Goal: Task Accomplishment & Management: Complete application form

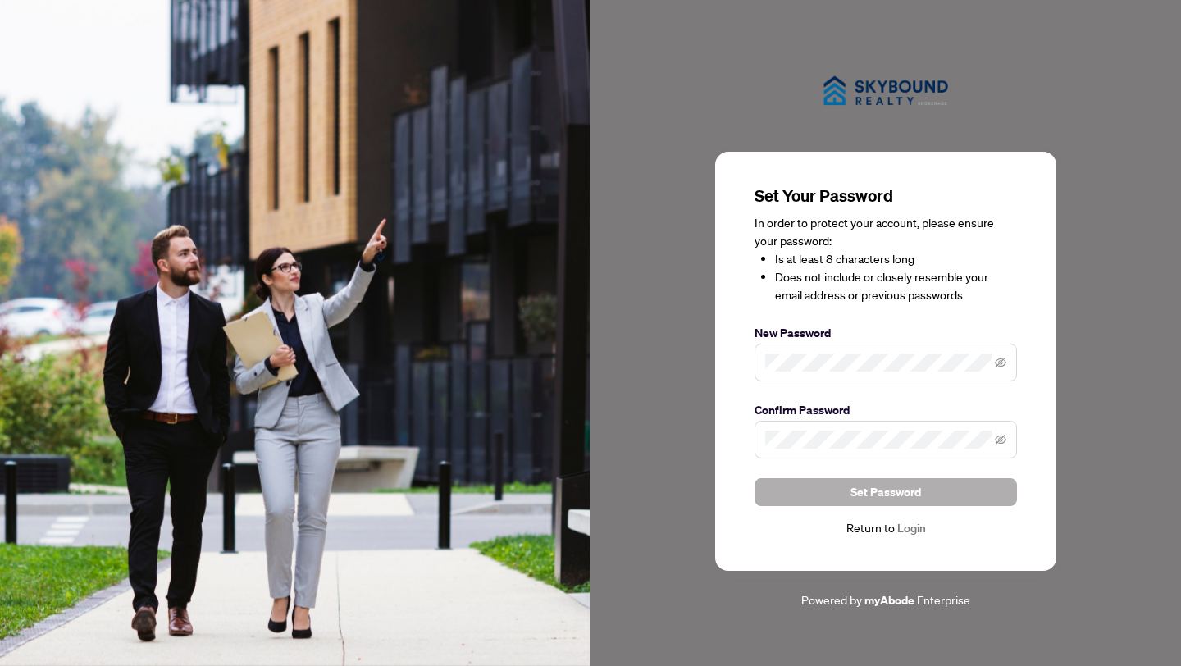
click at [817, 489] on button "Set Password" at bounding box center [886, 492] width 263 height 28
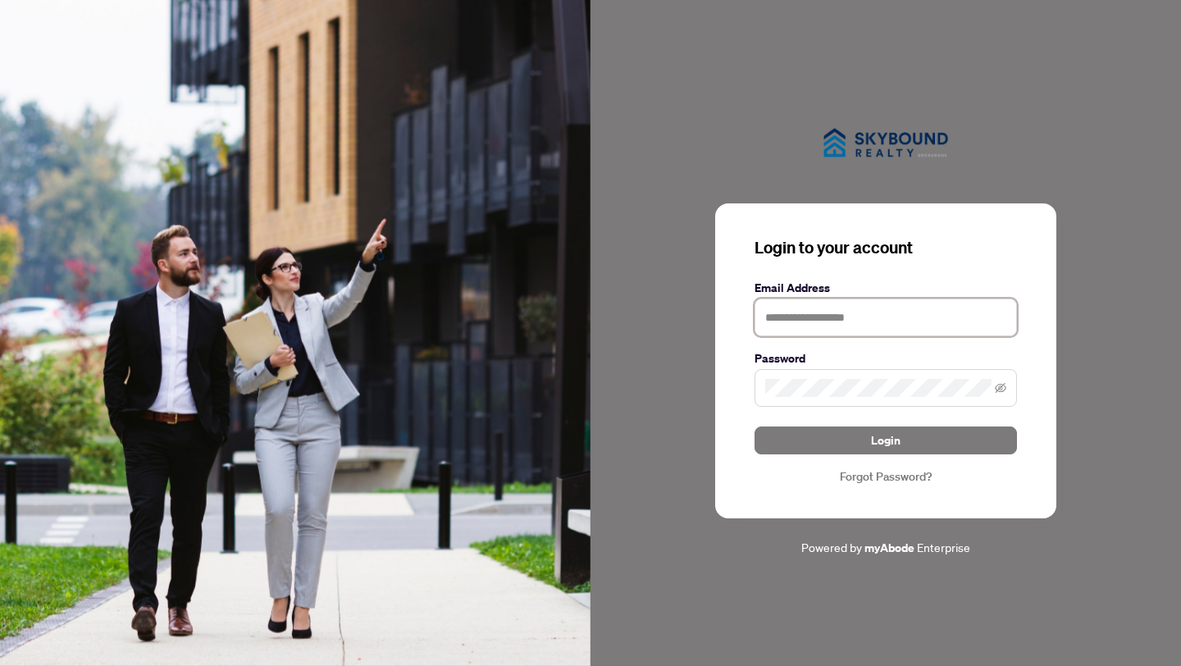
click at [842, 321] on input "text" at bounding box center [886, 318] width 263 height 38
type input "**********"
click at [998, 391] on icon "eye-invisible" at bounding box center [1000, 388] width 11 height 10
click at [1002, 387] on icon "eye" at bounding box center [1000, 388] width 11 height 8
click at [1002, 387] on icon "eye-invisible" at bounding box center [1000, 387] width 11 height 11
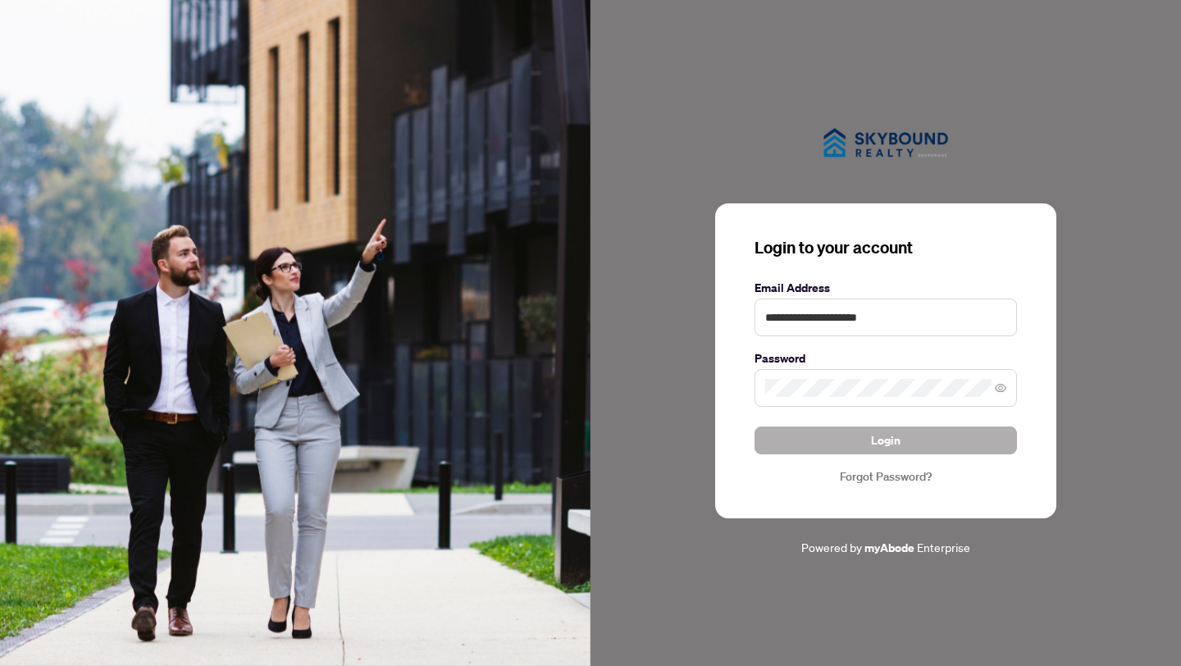
click at [806, 443] on button "Login" at bounding box center [886, 441] width 263 height 28
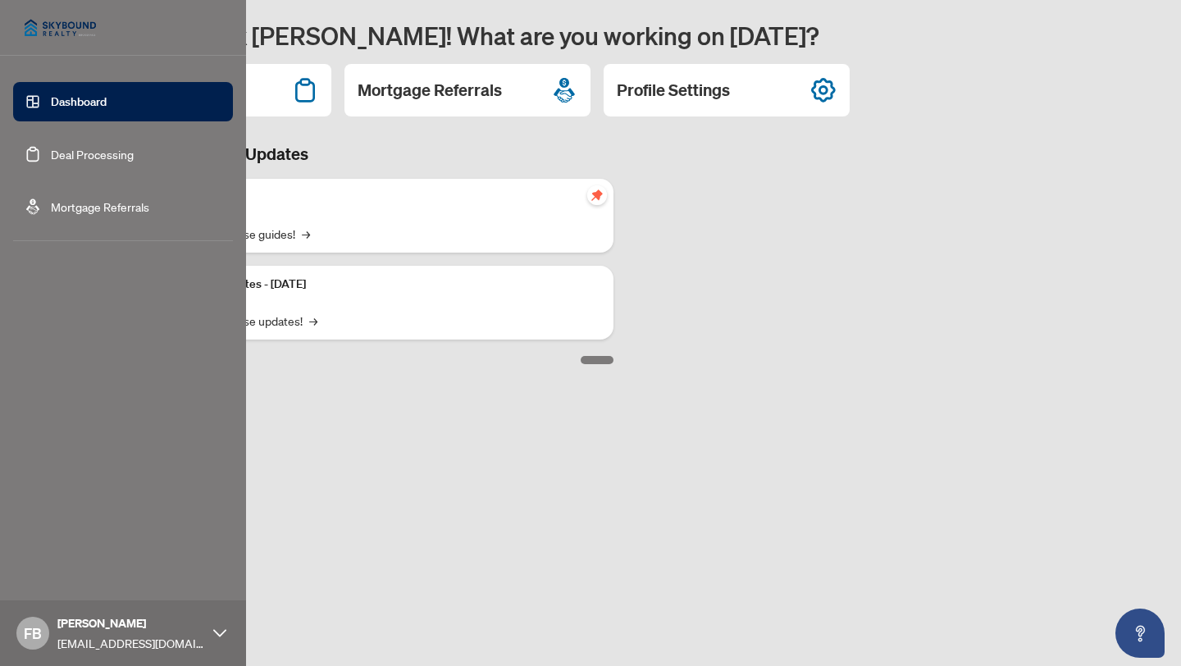
click at [51, 151] on link "Deal Processing" at bounding box center [92, 154] width 83 height 15
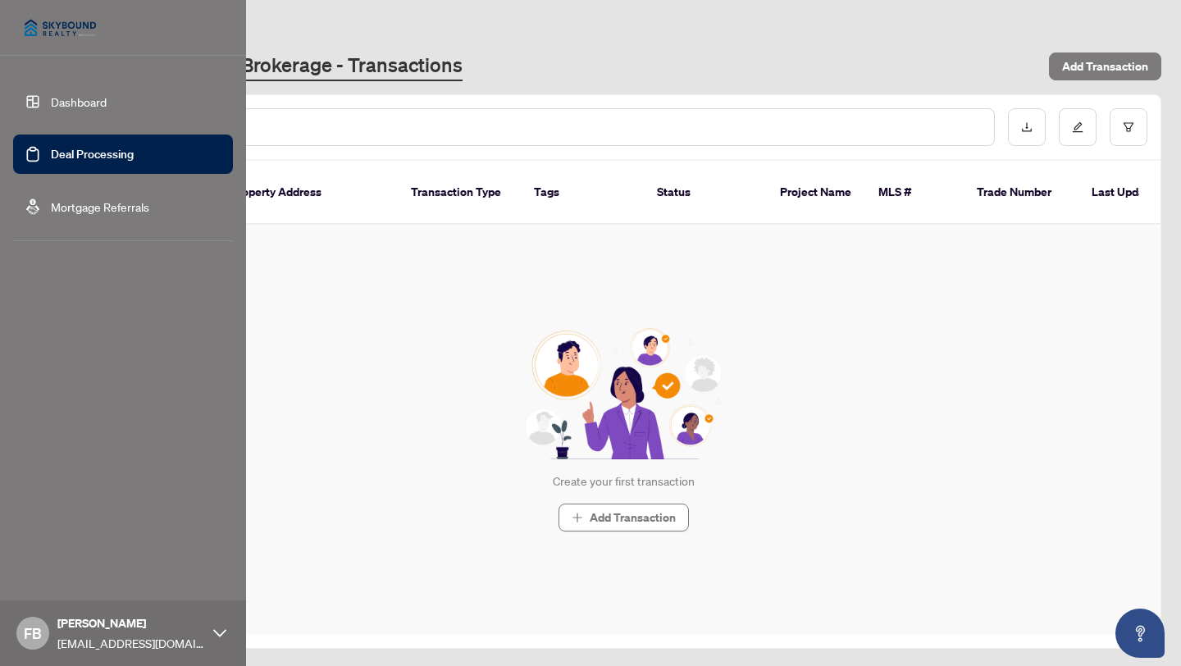
click at [51, 102] on link "Dashboard" at bounding box center [79, 101] width 56 height 15
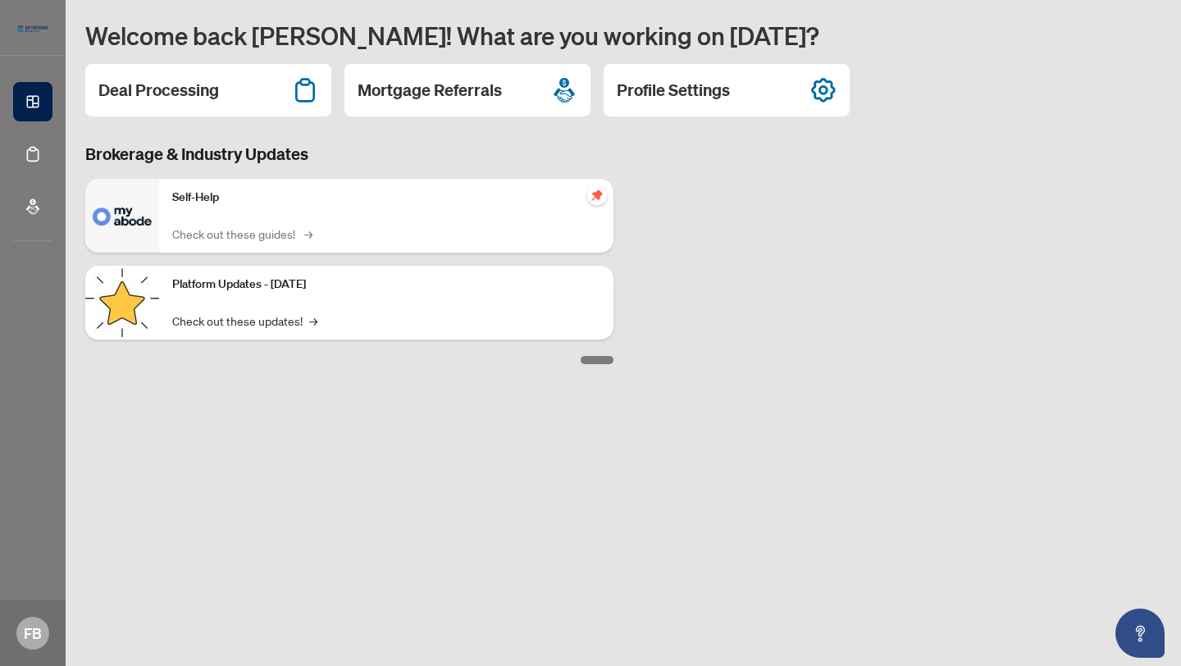
click at [204, 232] on link "Check out these guides! →" at bounding box center [241, 234] width 138 height 18
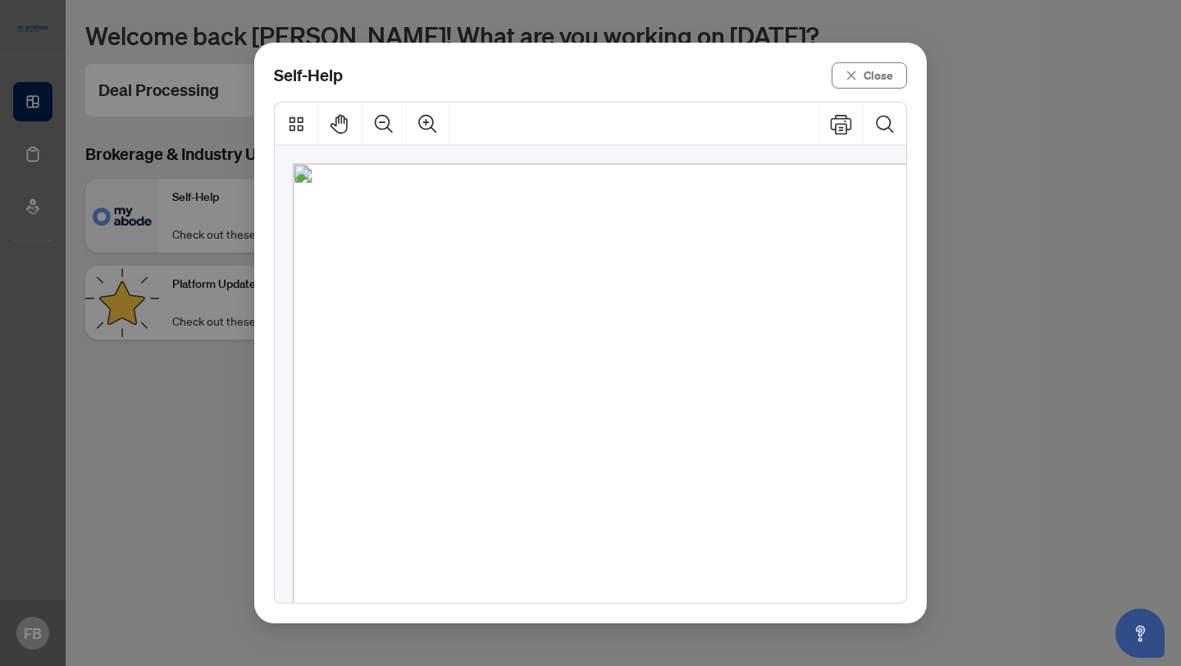
click at [617, 296] on span "How to upload a listing transaction" at bounding box center [529, 298] width 240 height 18
click at [469, 300] on span "How to upload a listing transaction" at bounding box center [529, 298] width 240 height 18
click at [475, 291] on span "How to upload a listing transaction" at bounding box center [529, 298] width 240 height 18
click at [857, 76] on icon "close" at bounding box center [852, 75] width 9 height 9
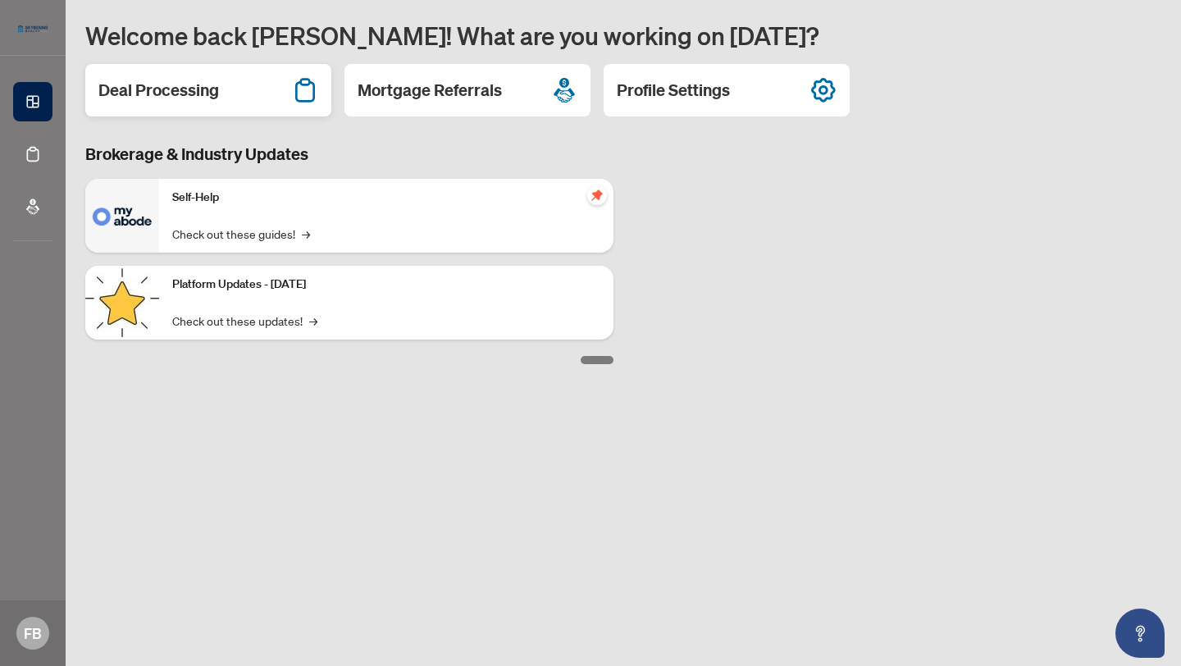
click at [258, 103] on div "Deal Processing" at bounding box center [208, 90] width 246 height 53
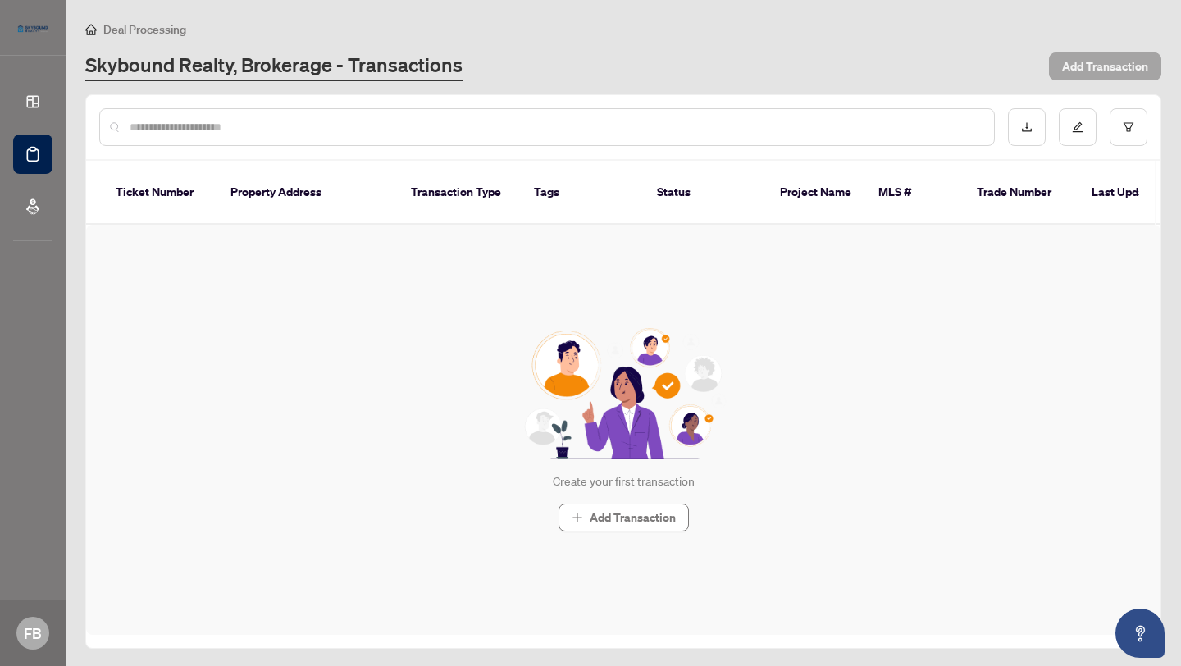
click at [1110, 71] on span "Add Transaction" at bounding box center [1106, 66] width 86 height 26
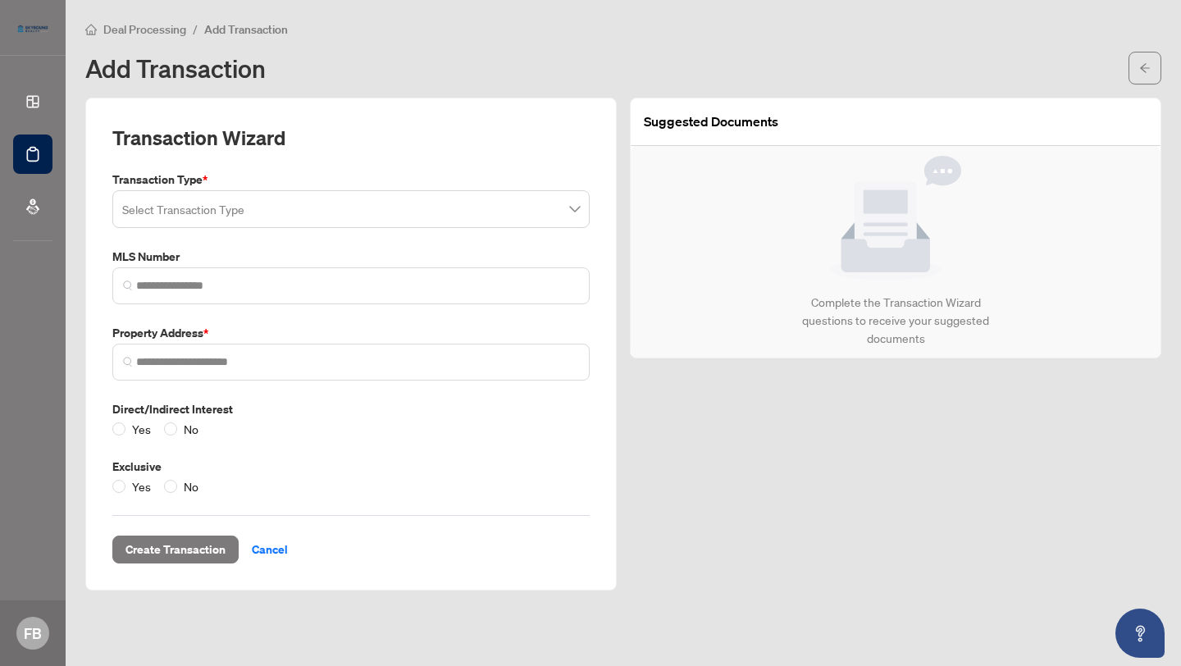
click at [568, 208] on span at bounding box center [351, 209] width 458 height 31
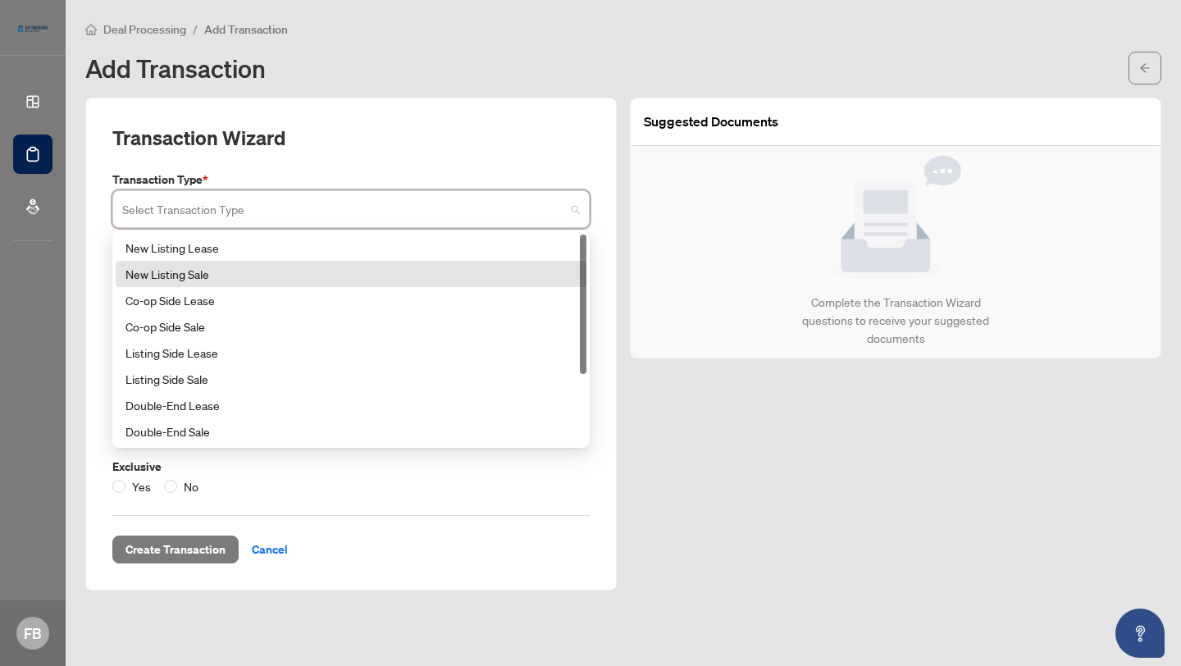
click at [242, 277] on div "New Listing Sale" at bounding box center [351, 274] width 451 height 18
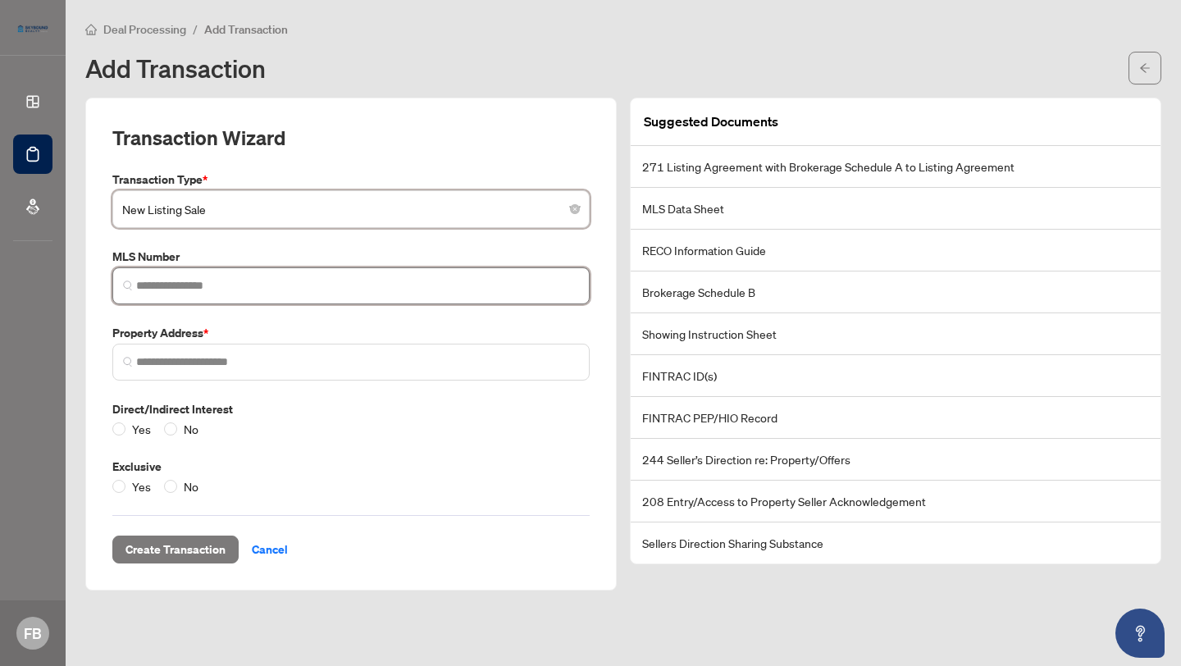
click at [249, 282] on input "search" at bounding box center [357, 285] width 443 height 17
paste input "**********"
click at [149, 285] on input "**********" at bounding box center [361, 285] width 436 height 17
type input "*********"
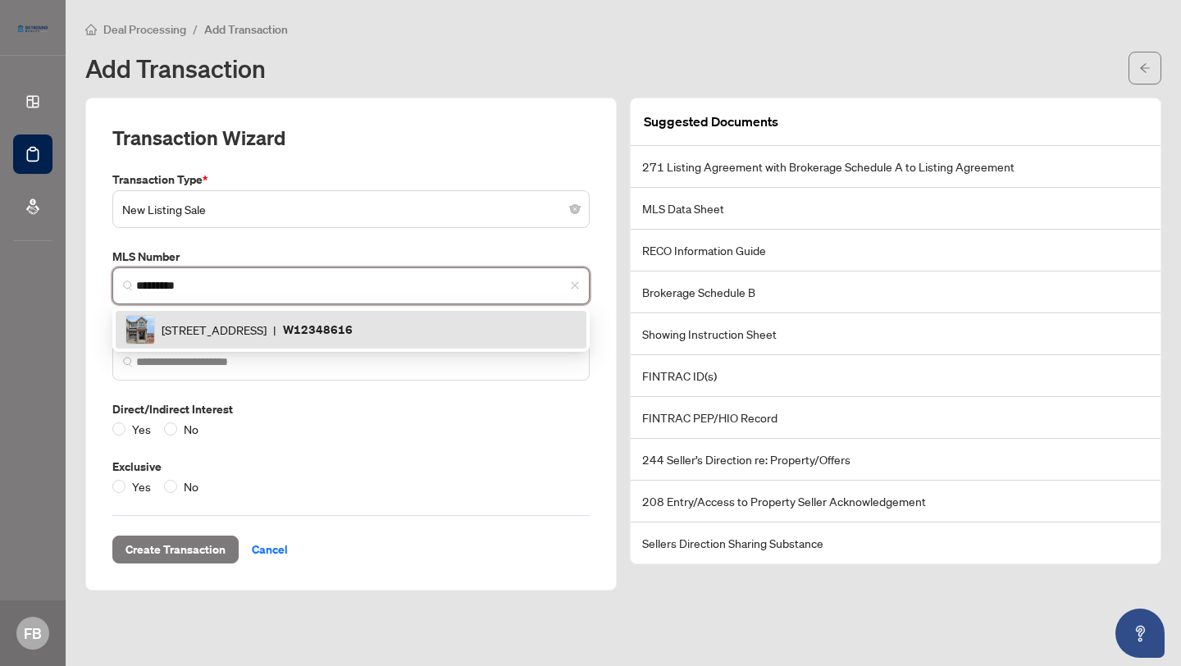
click at [217, 331] on span "[STREET_ADDRESS]" at bounding box center [214, 330] width 105 height 18
type input "**********"
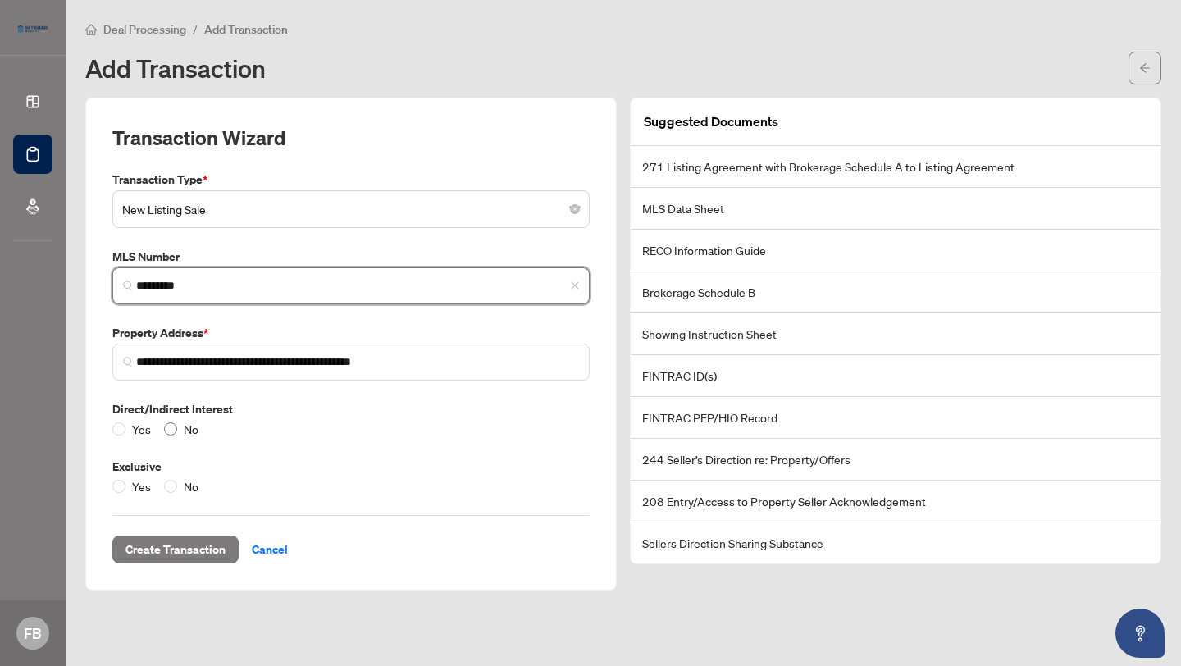
type input "*********"
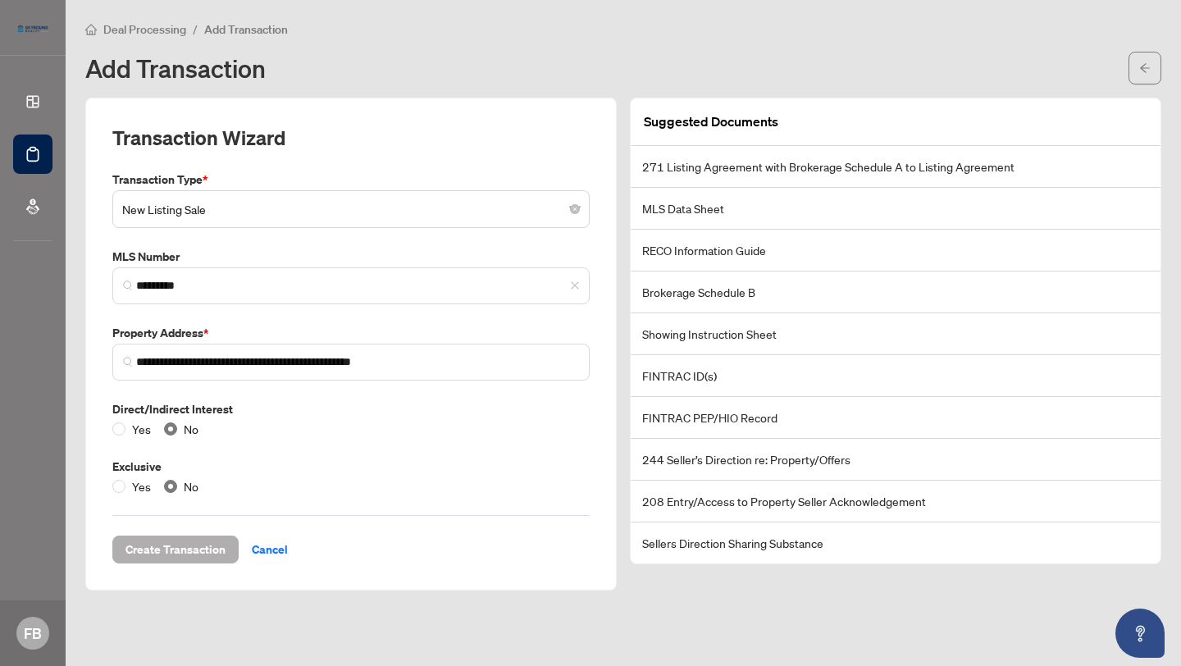
click at [190, 553] on span "Create Transaction" at bounding box center [176, 550] width 100 height 26
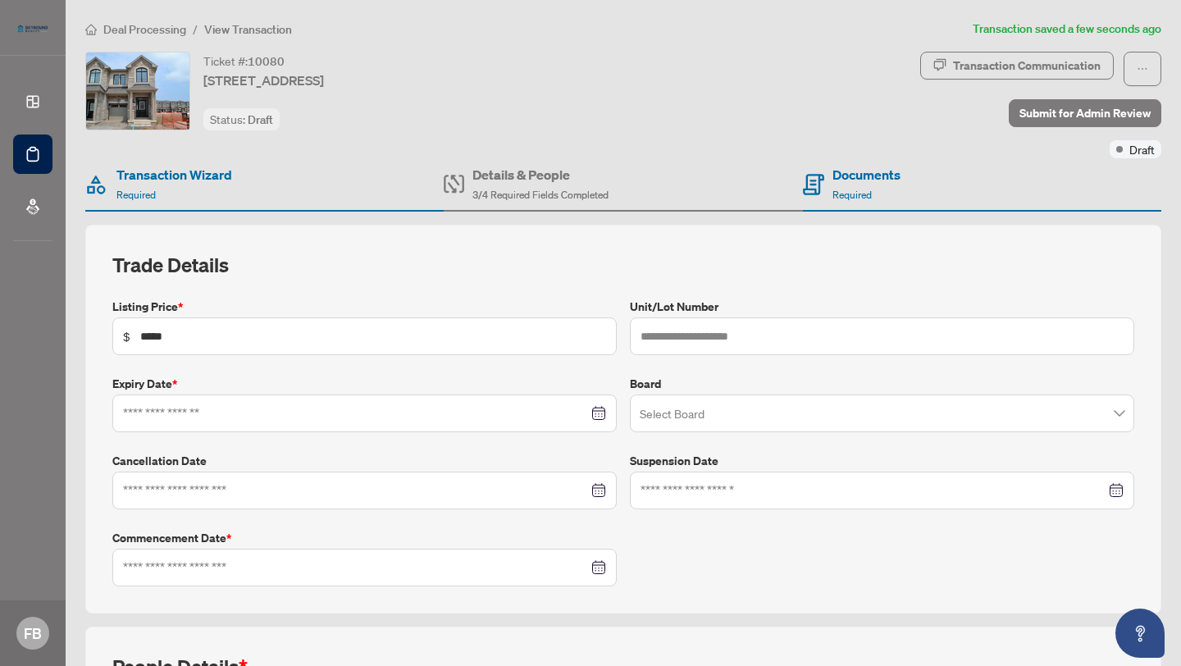
type input "**********"
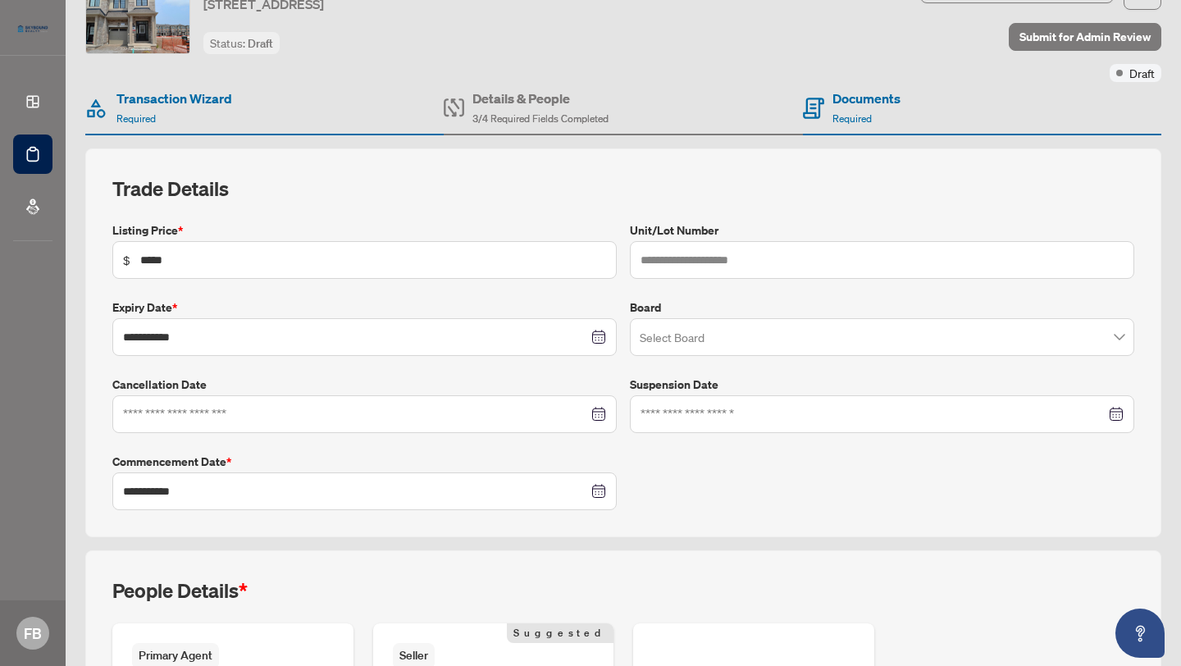
scroll to position [81, 0]
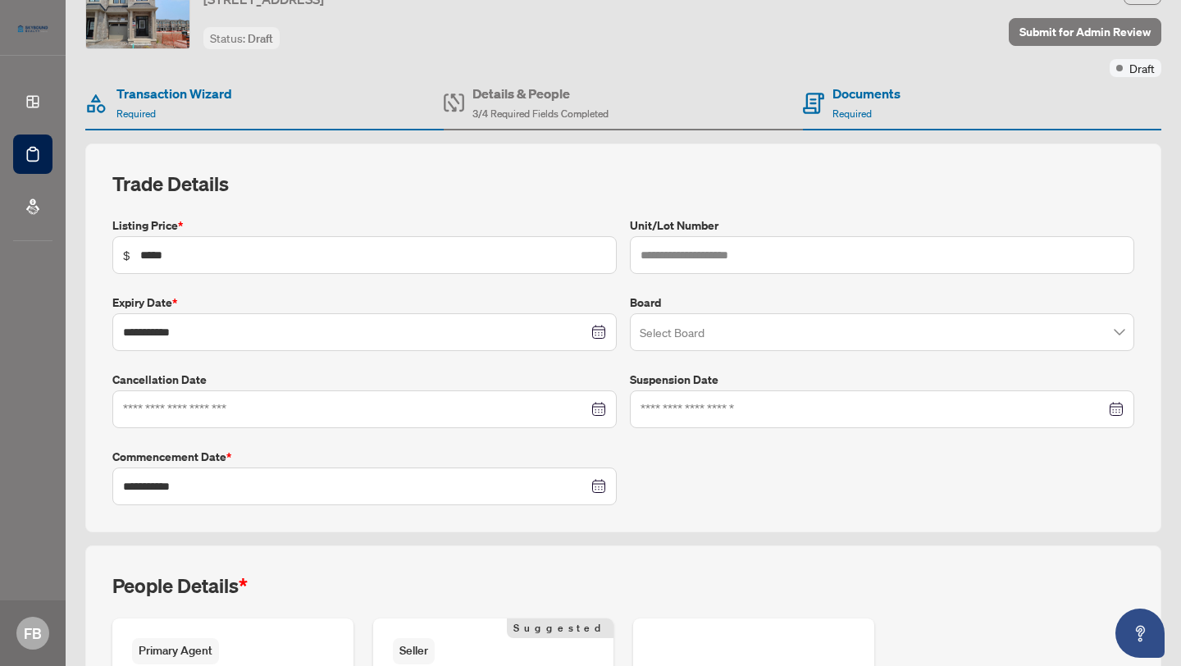
click at [600, 408] on div at bounding box center [364, 409] width 483 height 18
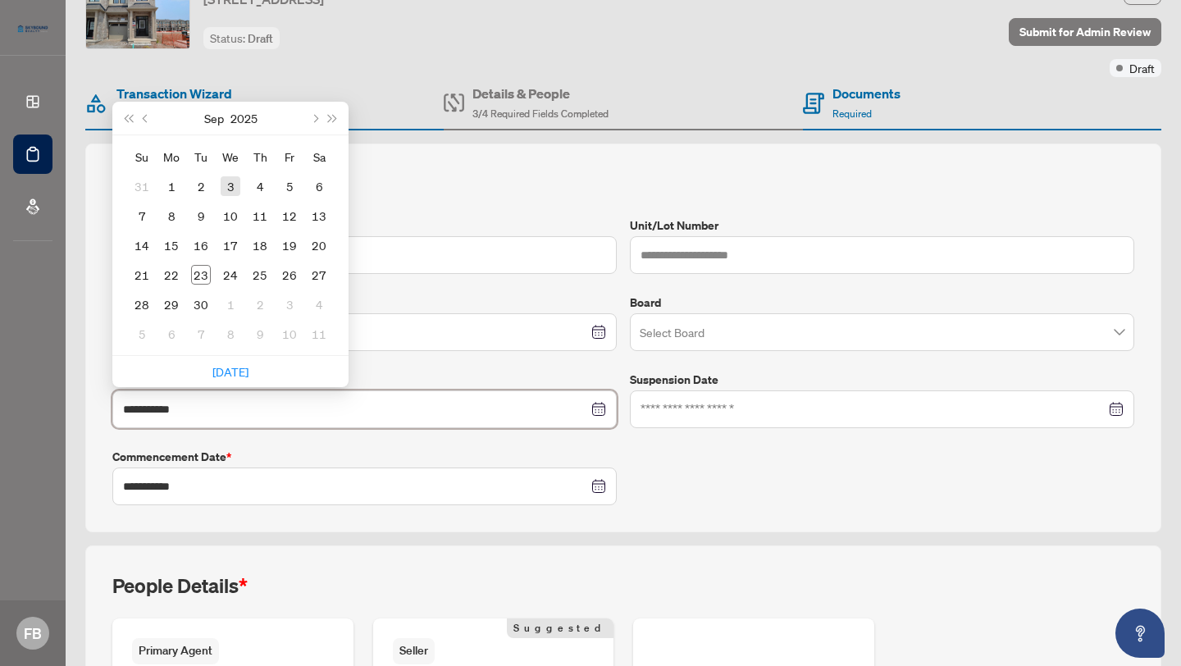
type input "**********"
click at [314, 120] on span "Next month (PageDown)" at bounding box center [314, 118] width 8 height 8
type input "**********"
click at [183, 267] on td "17" at bounding box center [172, 275] width 30 height 30
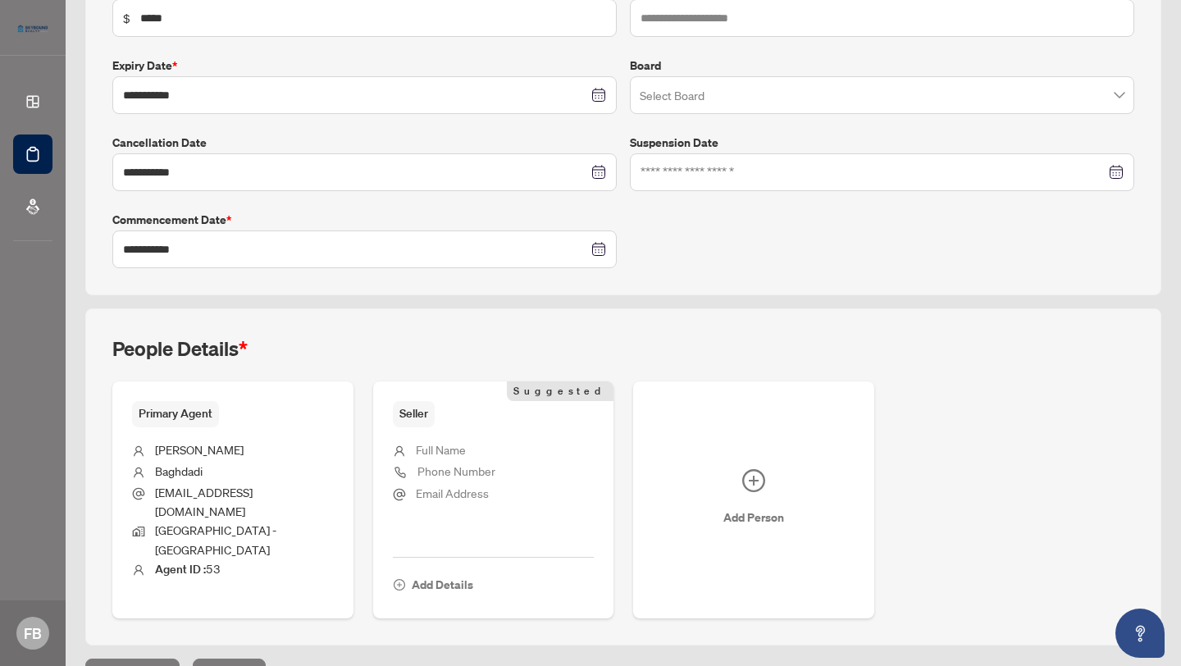
scroll to position [323, 0]
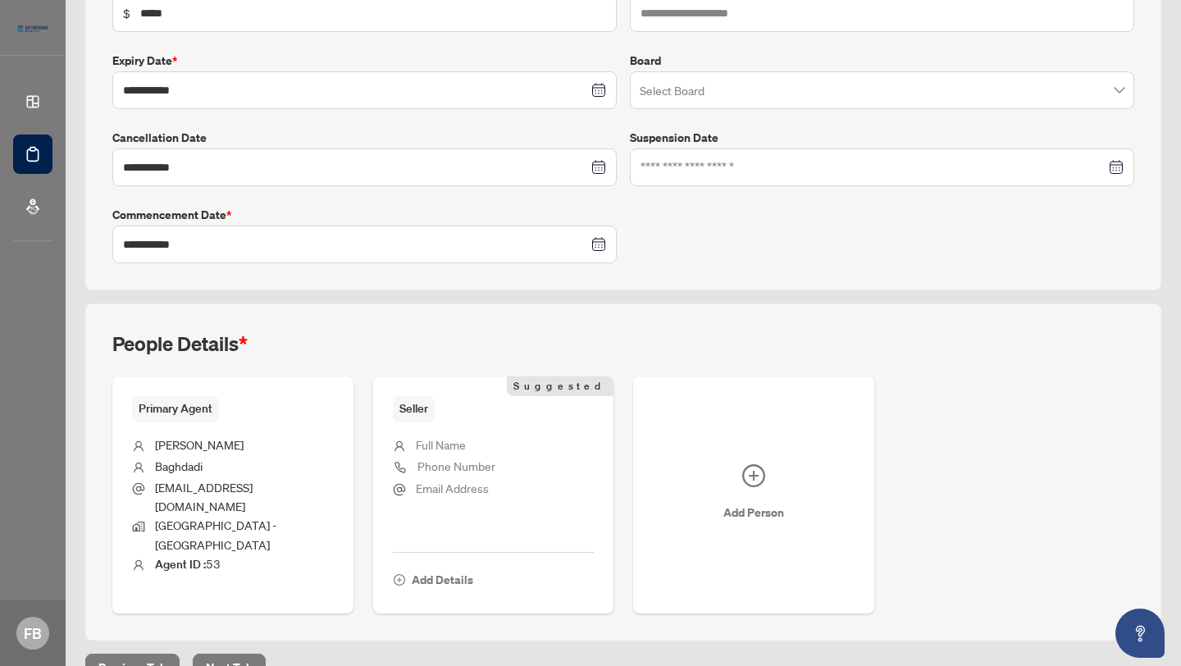
click at [469, 436] on li "Full Name" at bounding box center [494, 446] width 202 height 21
click at [427, 450] on span "Full Name" at bounding box center [441, 445] width 50 height 19
click at [431, 437] on span "Full Name" at bounding box center [441, 444] width 50 height 15
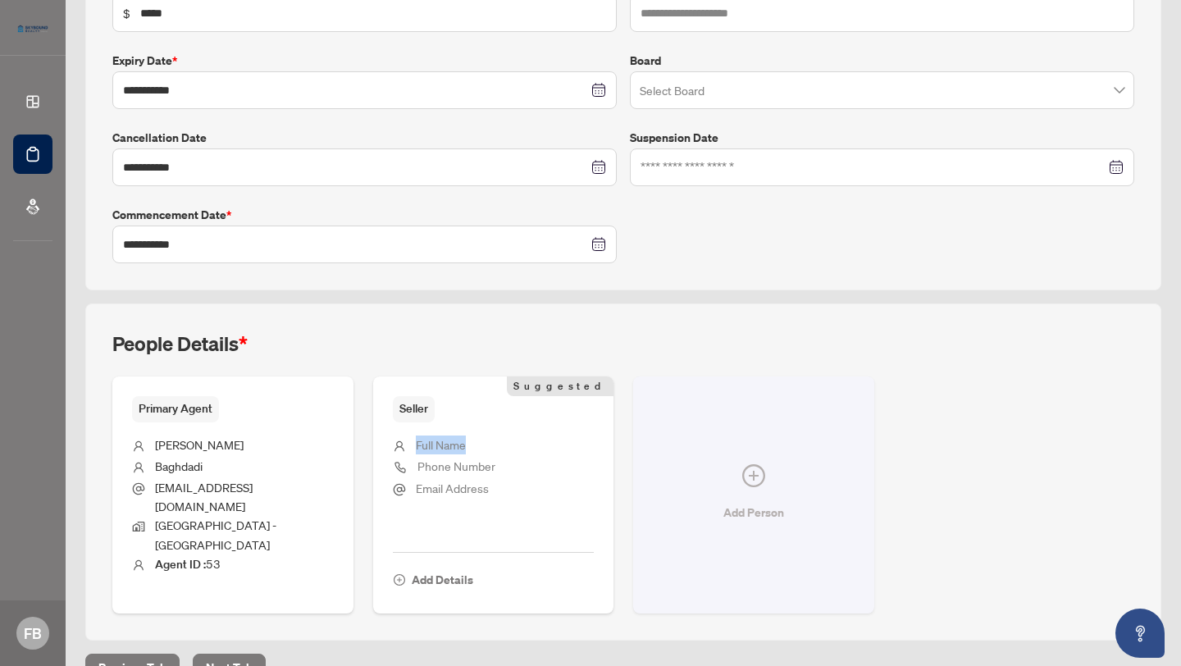
click at [757, 464] on icon "plus-circle" at bounding box center [754, 475] width 23 height 23
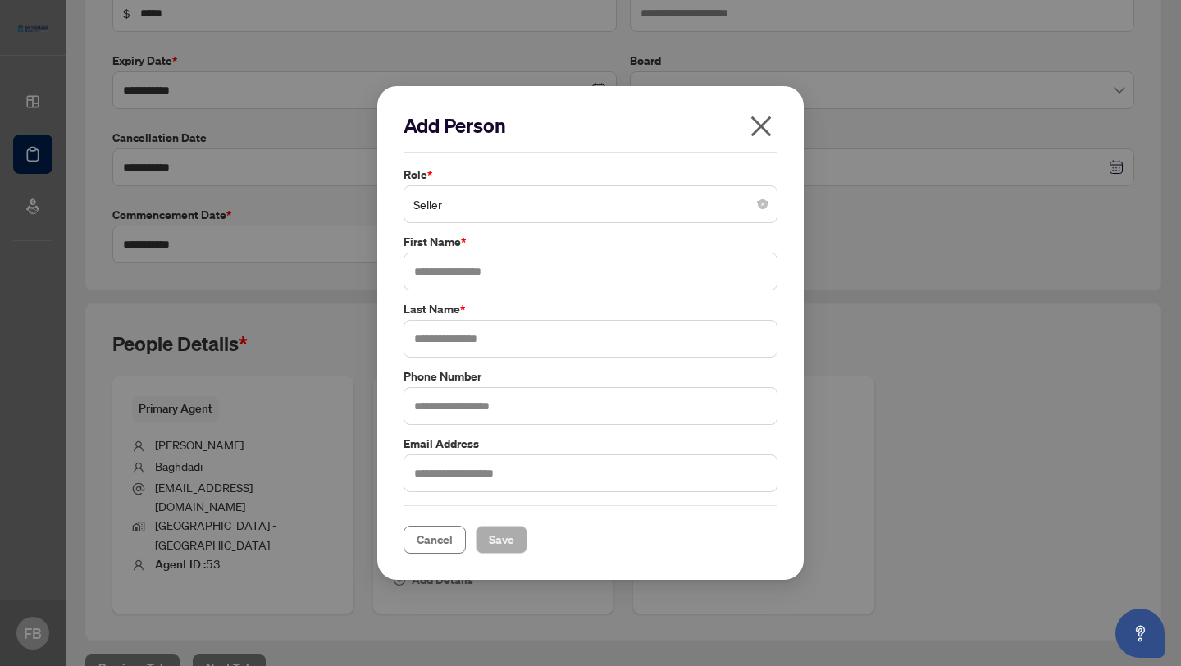
click at [615, 203] on span "Seller" at bounding box center [591, 204] width 354 height 31
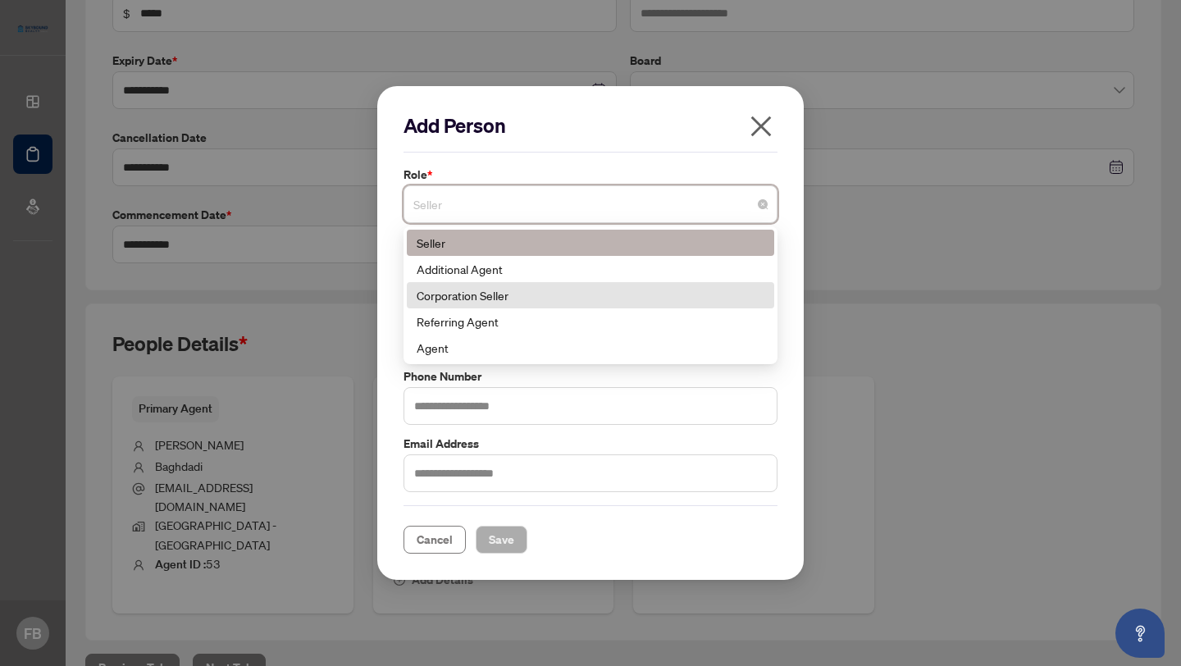
click at [553, 298] on div "Corporation Seller" at bounding box center [591, 295] width 348 height 18
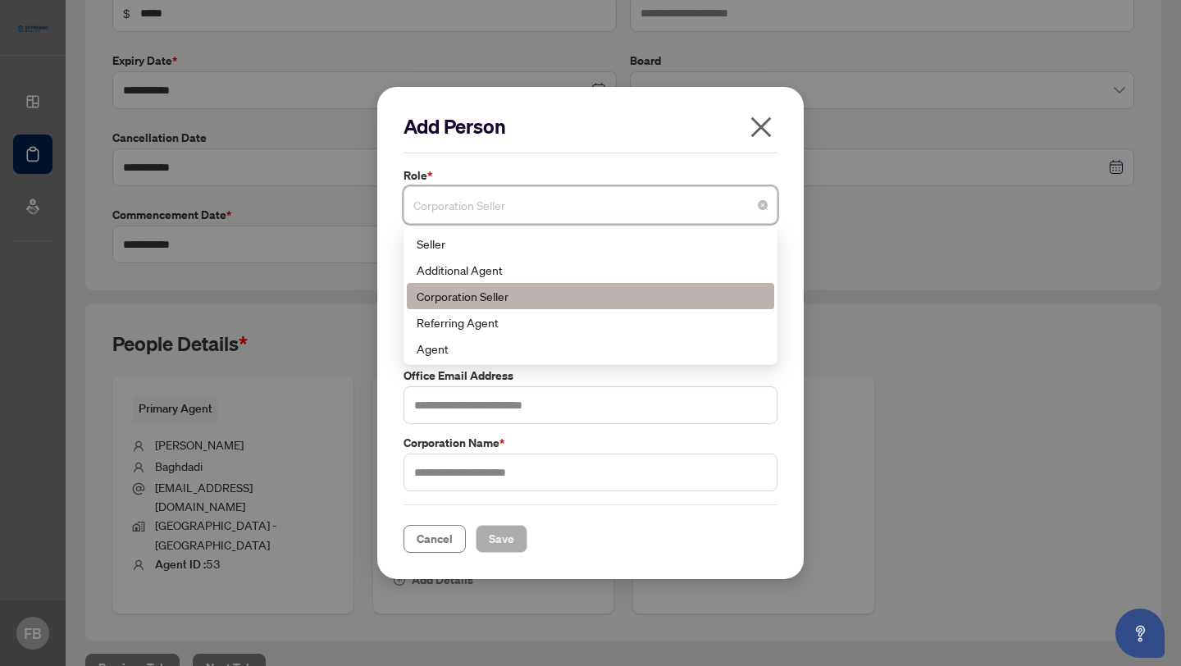
click at [540, 208] on span "Corporation Seller" at bounding box center [591, 205] width 354 height 31
click at [520, 267] on div "Additional Agent" at bounding box center [591, 270] width 348 height 18
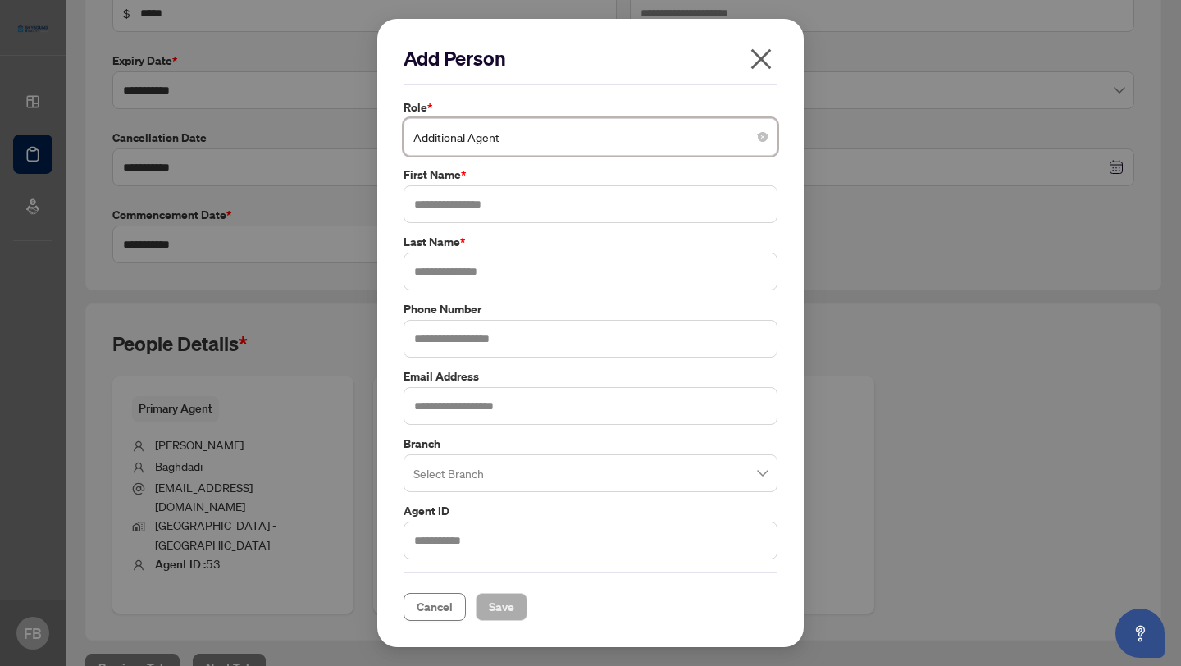
click at [499, 135] on span "Additional Agent" at bounding box center [591, 136] width 354 height 31
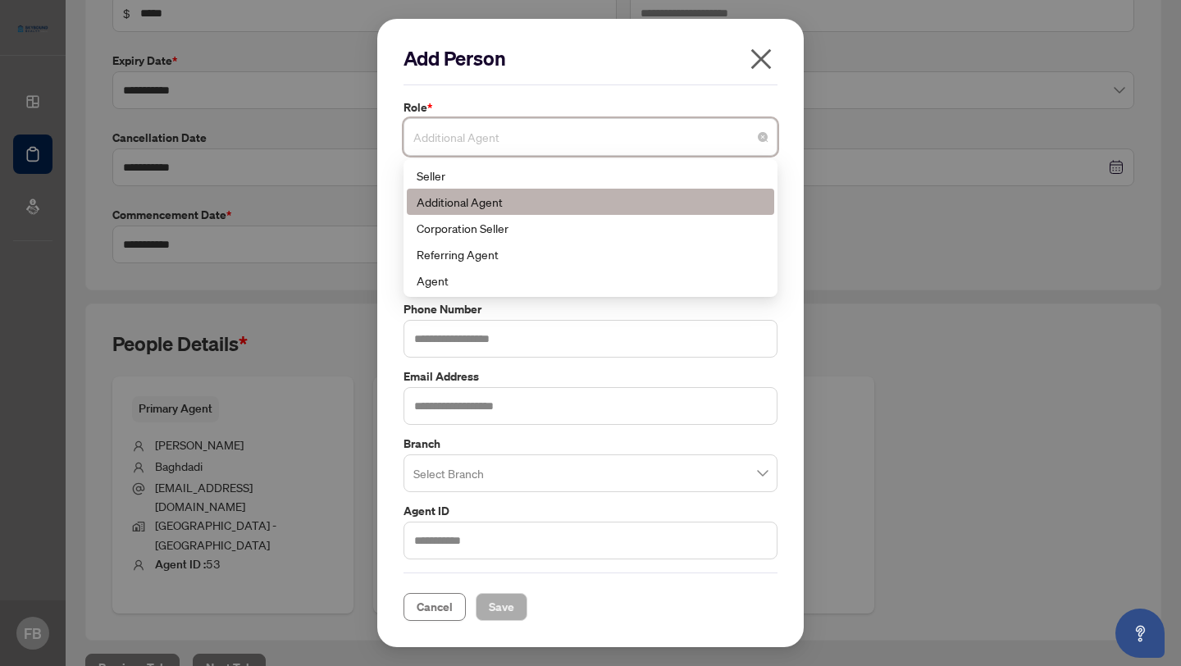
click at [489, 203] on div "Additional Agent" at bounding box center [591, 202] width 348 height 18
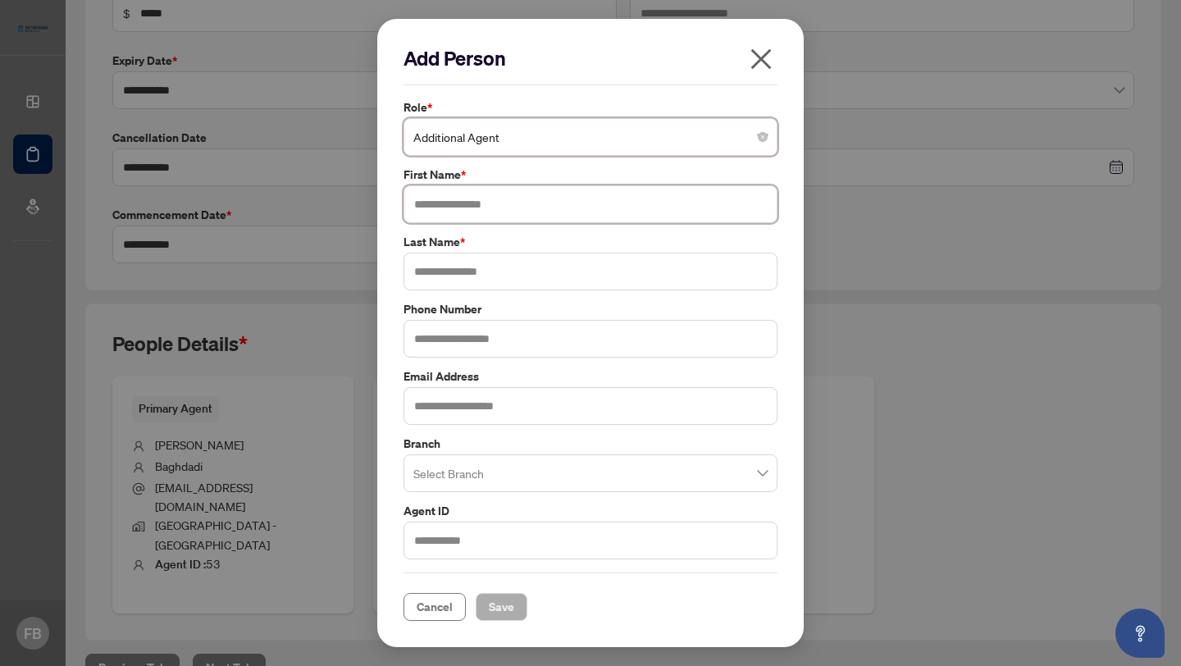
click at [484, 203] on input "text" at bounding box center [591, 204] width 374 height 38
type input "*****"
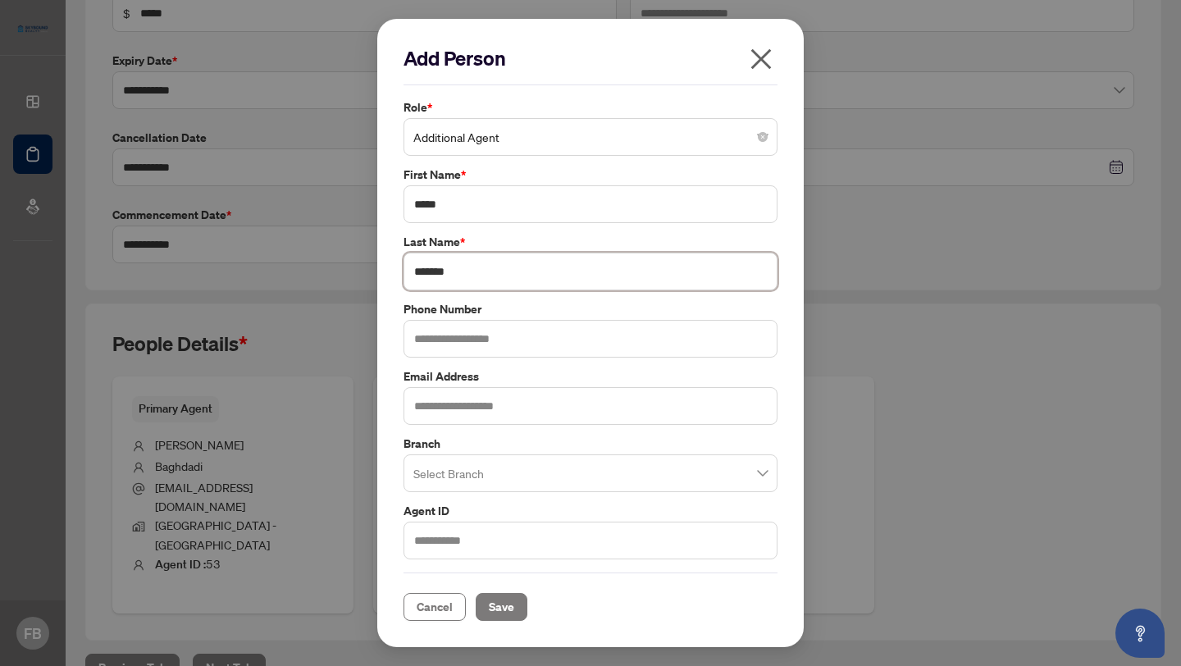
type input "*******"
click at [552, 474] on input "search" at bounding box center [584, 476] width 340 height 36
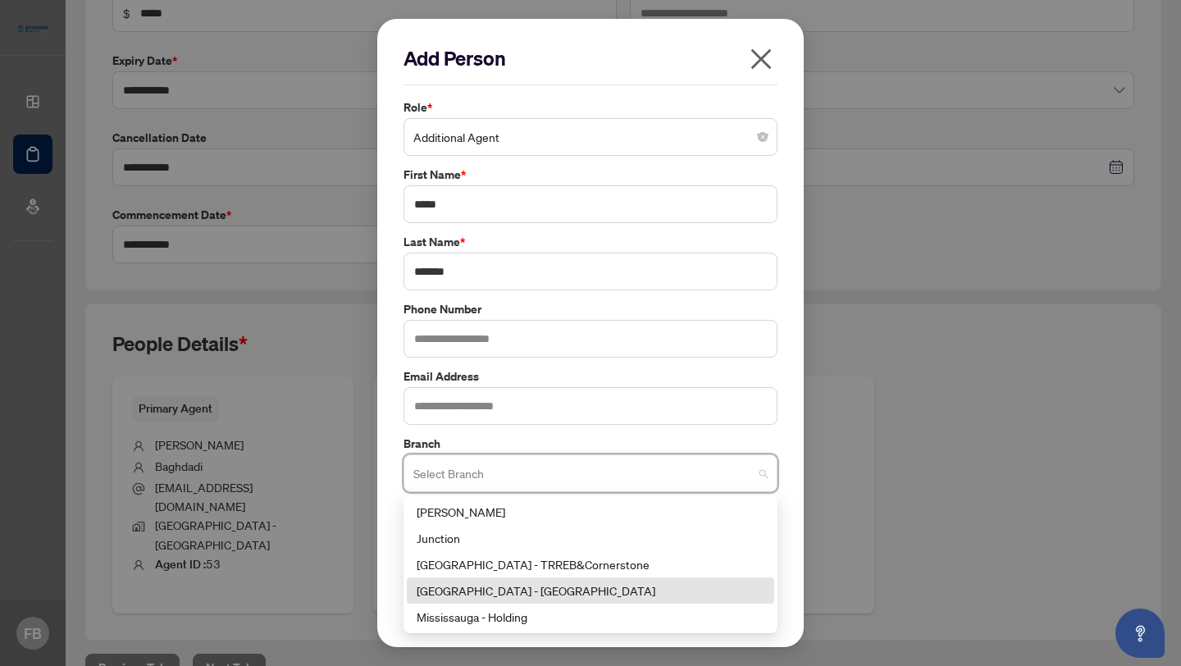
click at [570, 594] on div "[GEOGRAPHIC_DATA] - [GEOGRAPHIC_DATA]" at bounding box center [591, 591] width 348 height 18
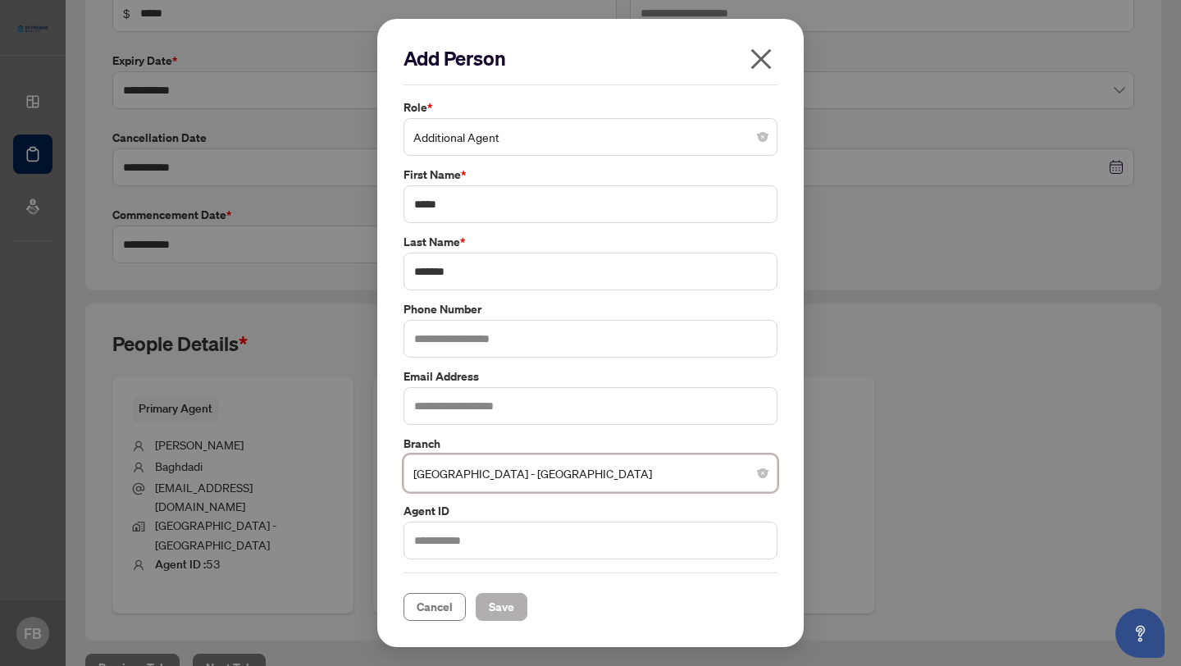
click at [501, 610] on span "Save" at bounding box center [501, 607] width 25 height 26
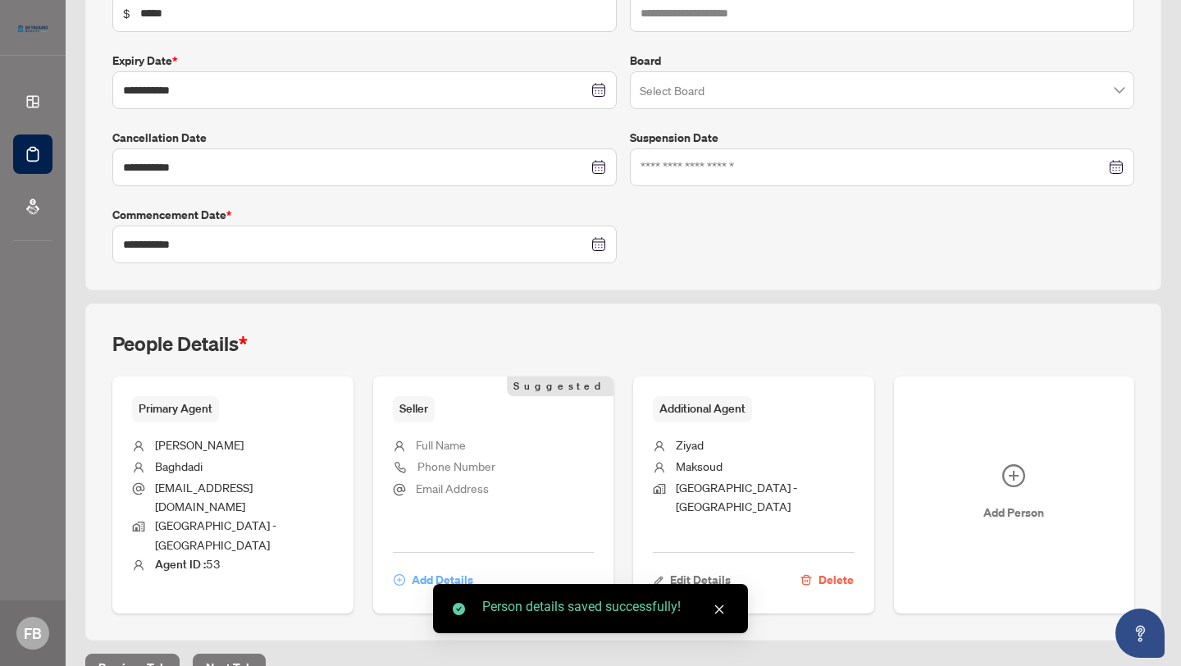
click at [400, 574] on icon "plus-circle" at bounding box center [399, 579] width 11 height 11
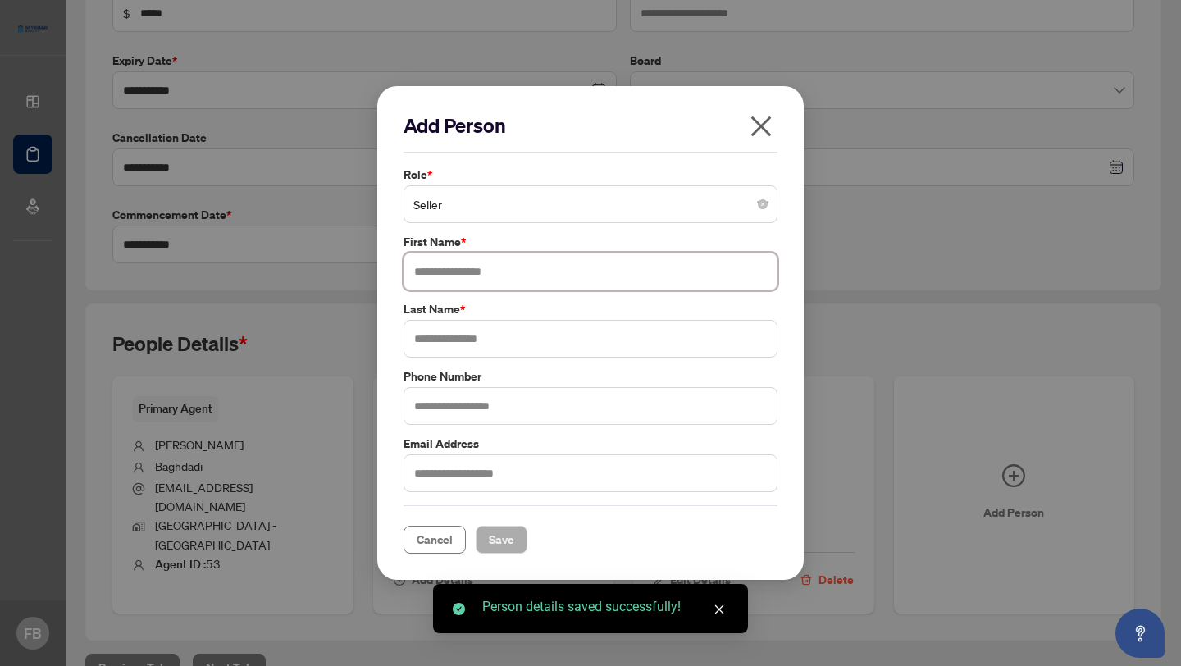
click at [468, 273] on input "text" at bounding box center [591, 272] width 374 height 38
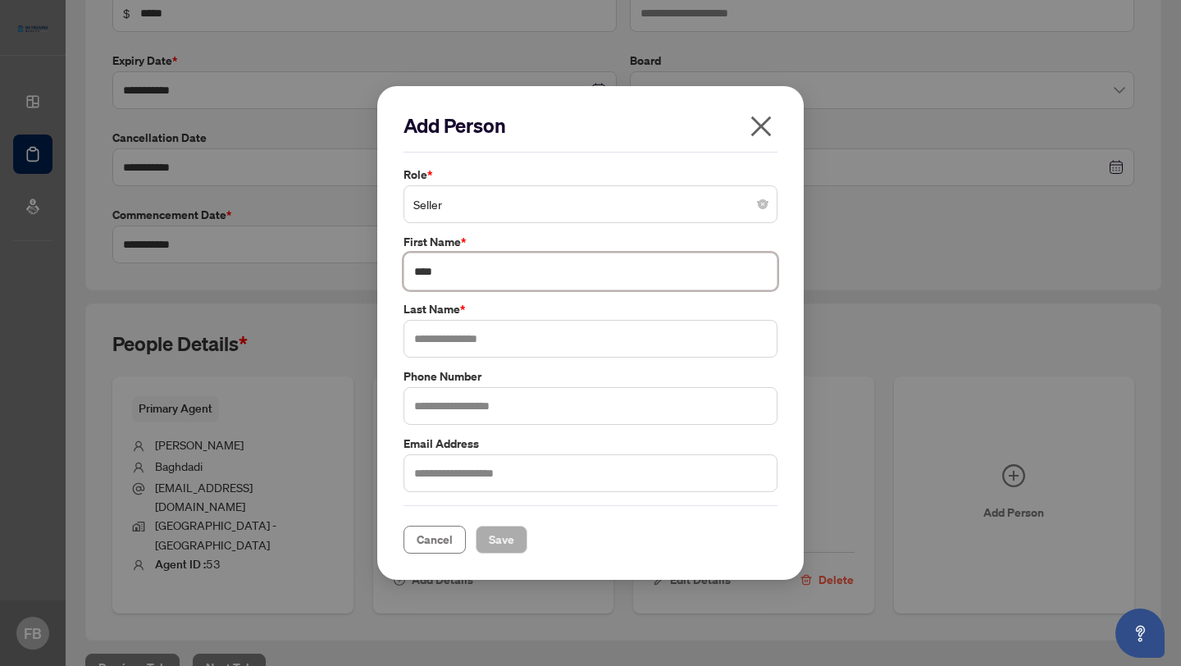
type input "****"
type input "******"
click at [494, 540] on span "Save" at bounding box center [501, 540] width 25 height 26
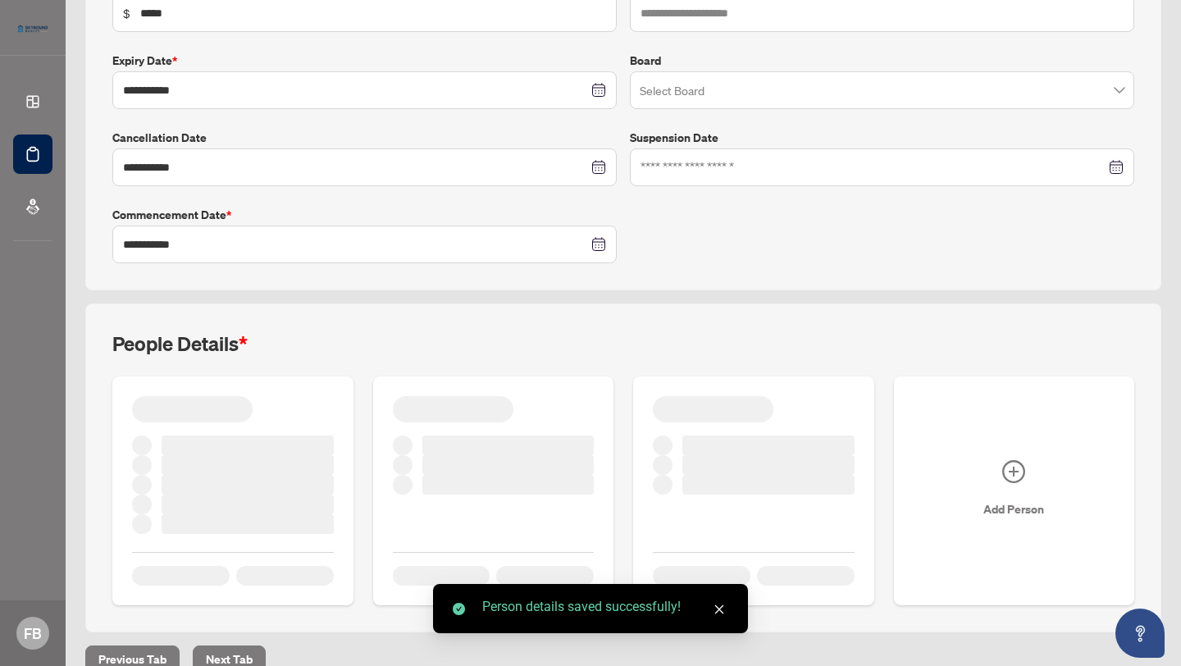
scroll to position [322, 0]
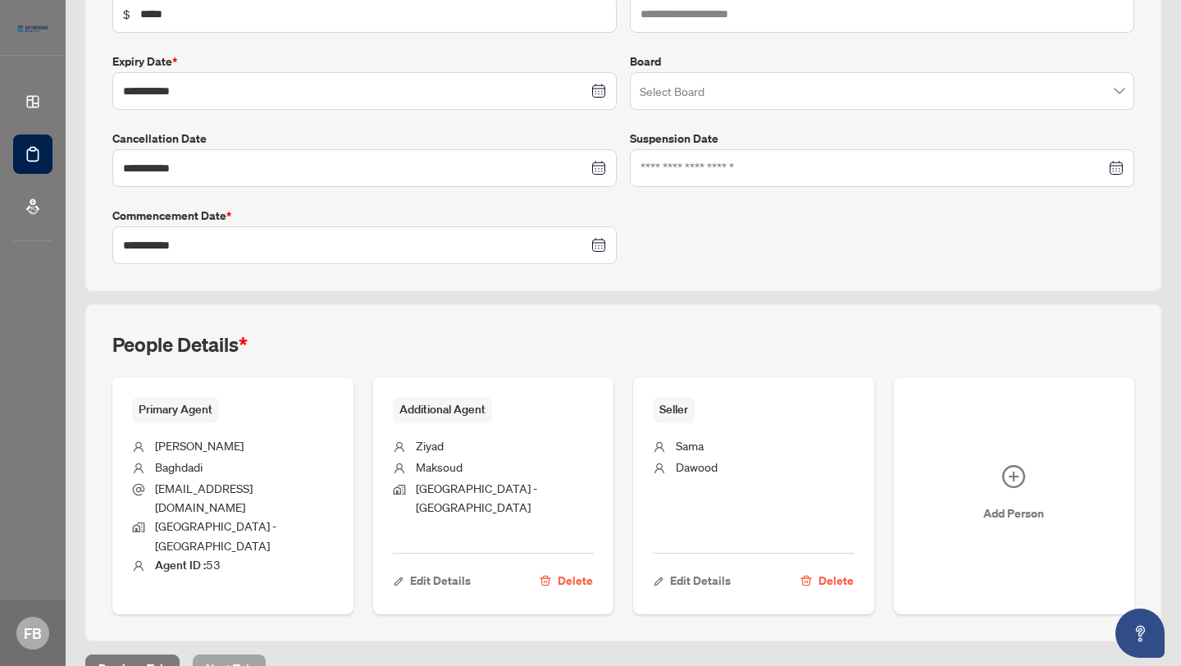
click at [244, 655] on button "Next Tab" at bounding box center [229, 669] width 73 height 28
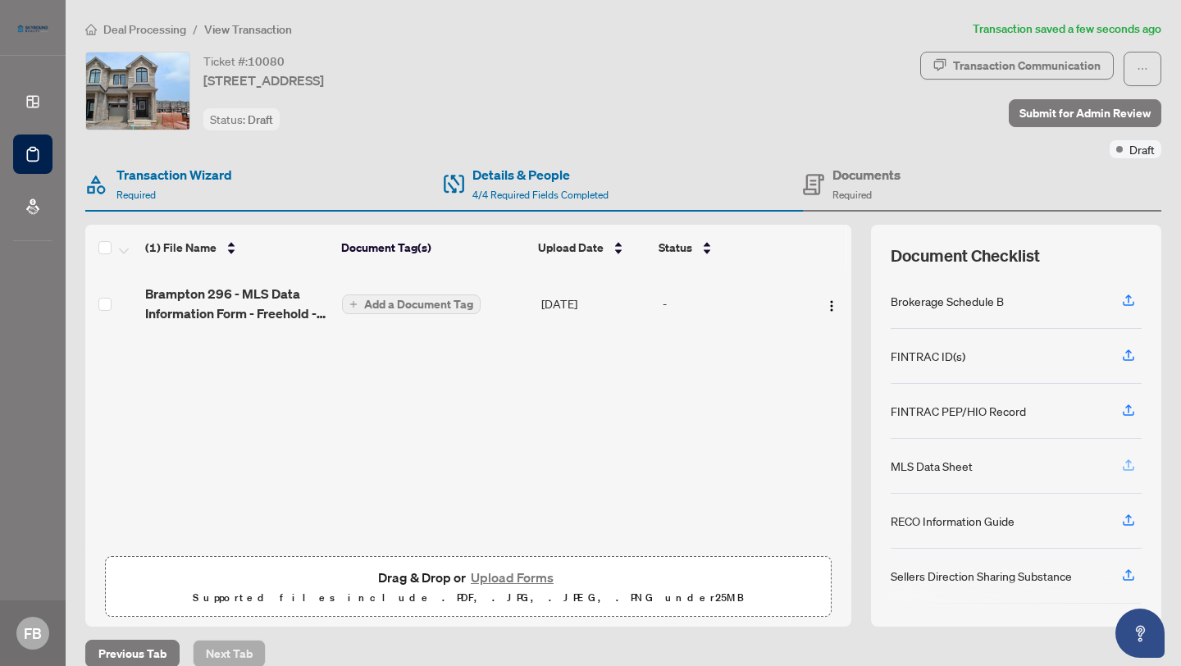
click at [1134, 466] on icon "button" at bounding box center [1128, 468] width 11 height 4
click at [433, 301] on span "Add a Document Tag" at bounding box center [418, 304] width 109 height 11
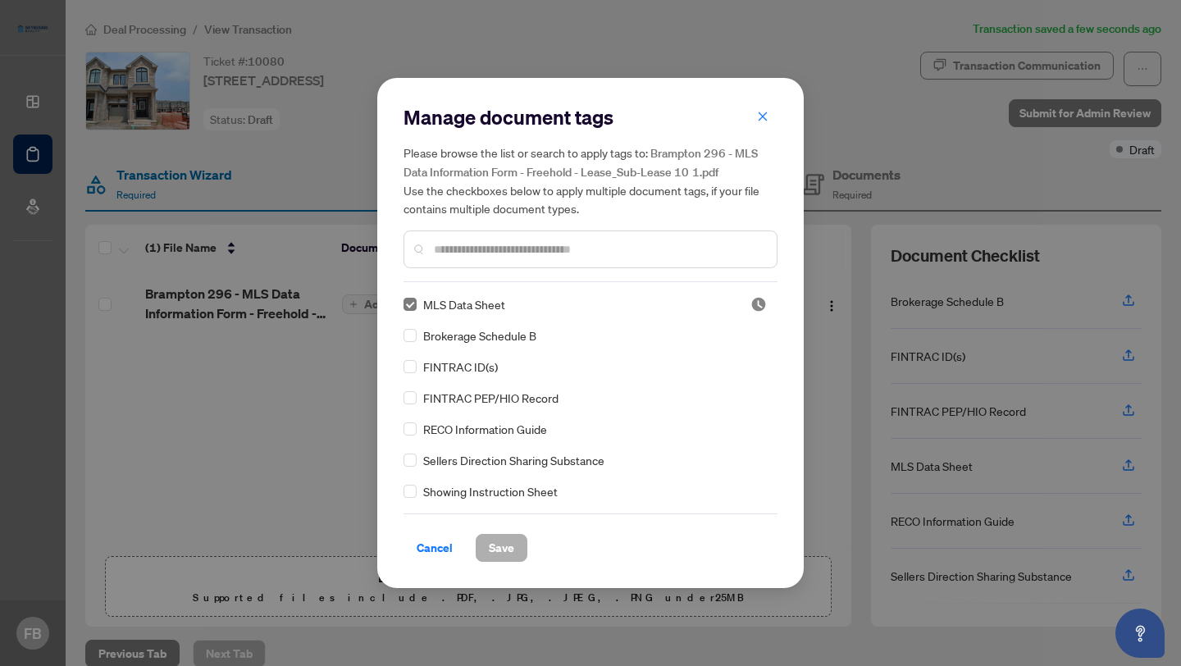
click at [489, 551] on span "Save" at bounding box center [501, 548] width 25 height 26
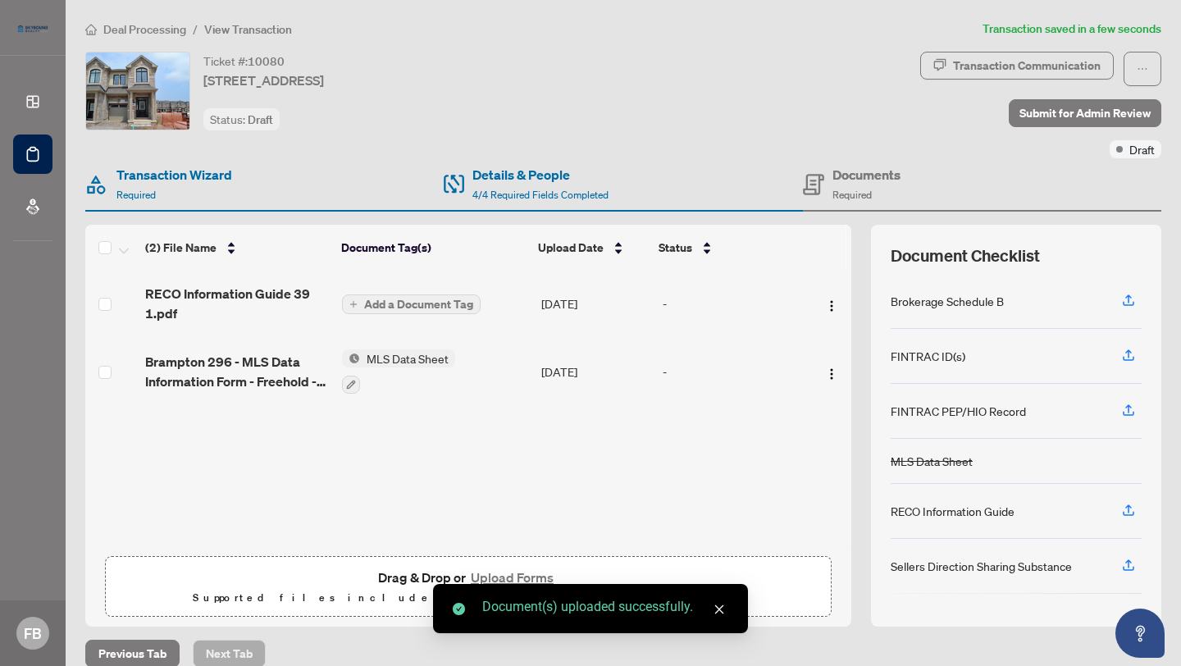
click at [421, 302] on span "Add a Document Tag" at bounding box center [418, 304] width 109 height 11
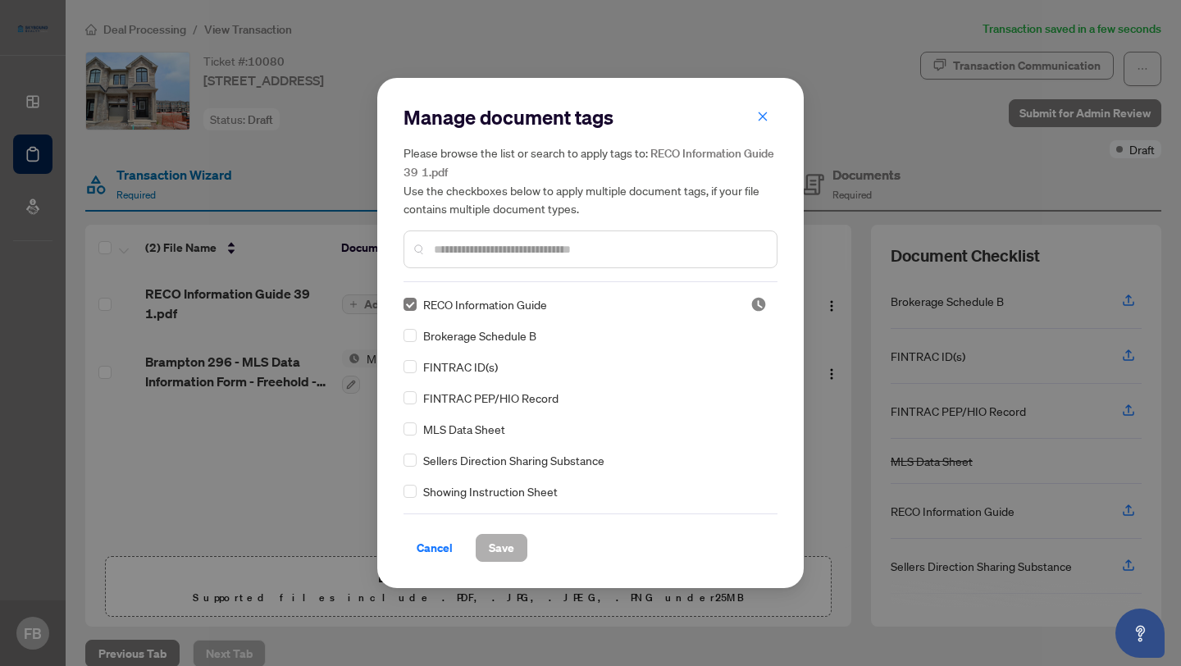
click at [494, 542] on span "Save" at bounding box center [501, 548] width 25 height 26
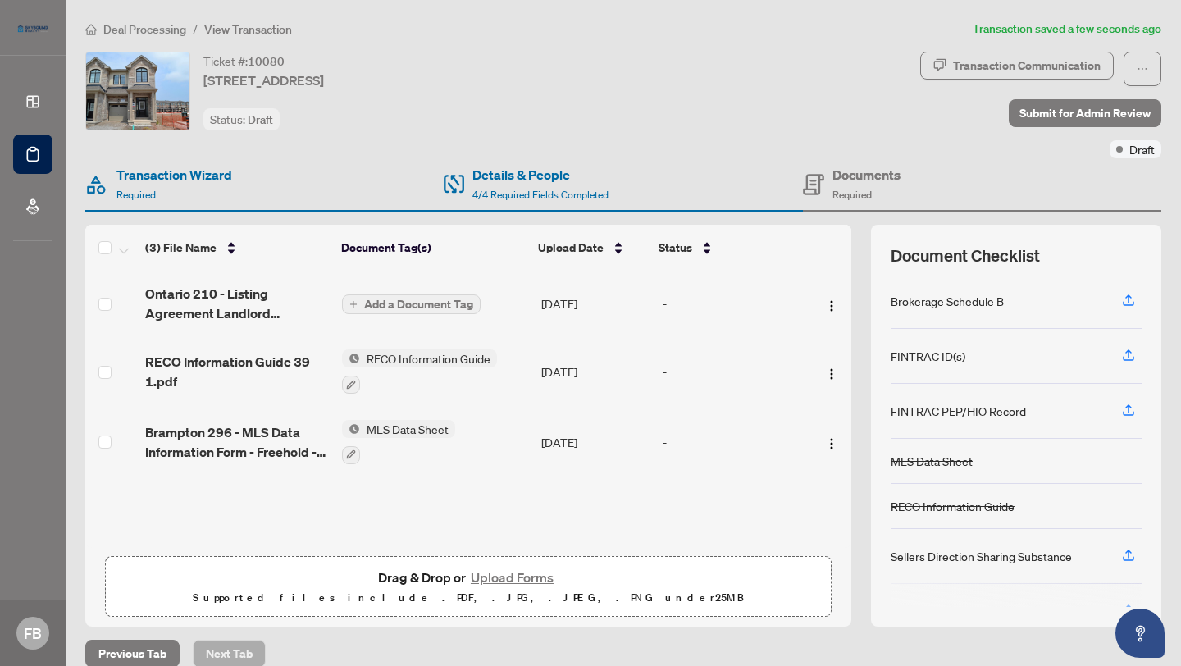
click at [434, 303] on span "Add a Document Tag" at bounding box center [418, 304] width 109 height 11
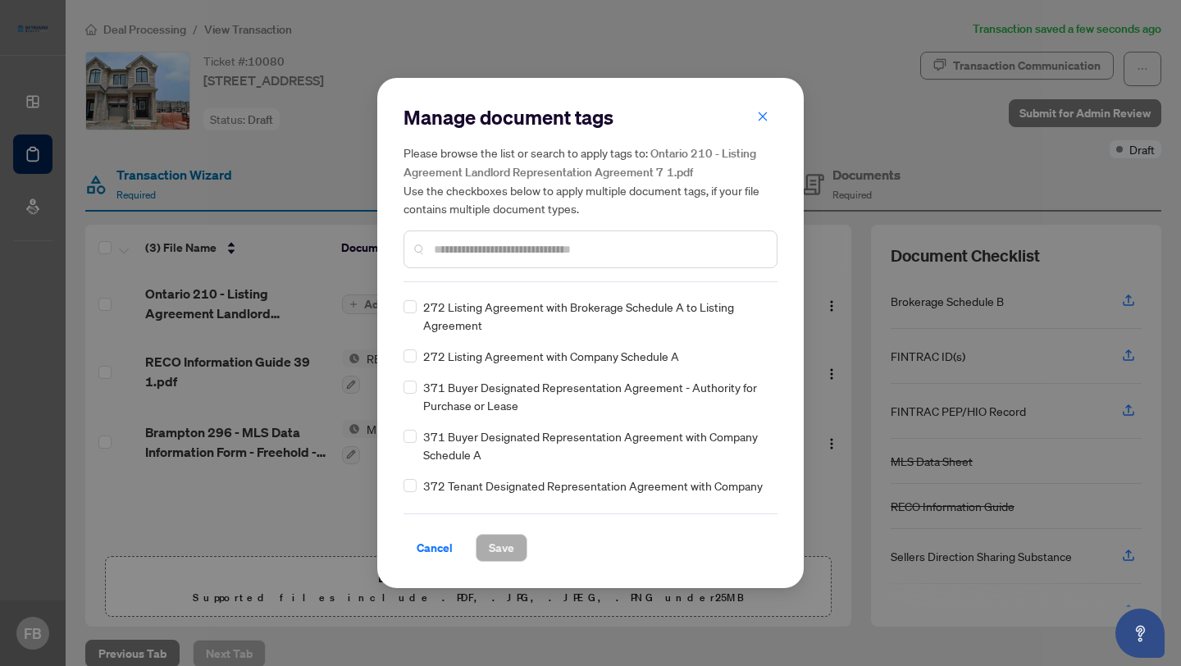
scroll to position [1856, 0]
click at [536, 248] on input "text" at bounding box center [599, 249] width 330 height 18
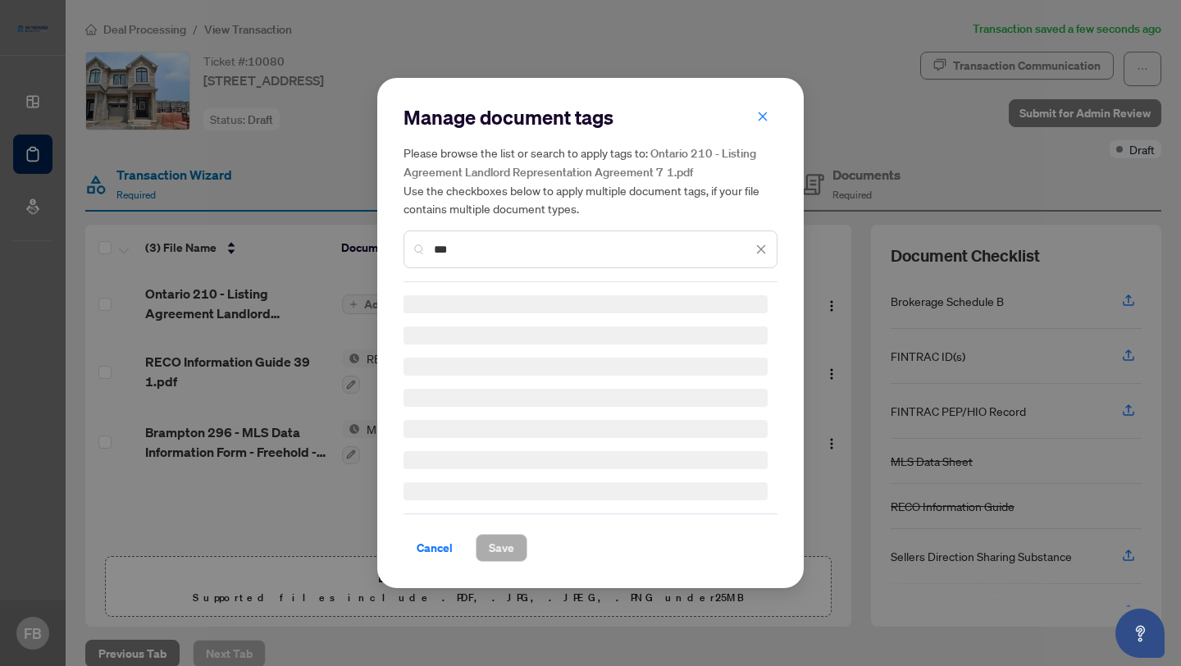
scroll to position [1808, 0]
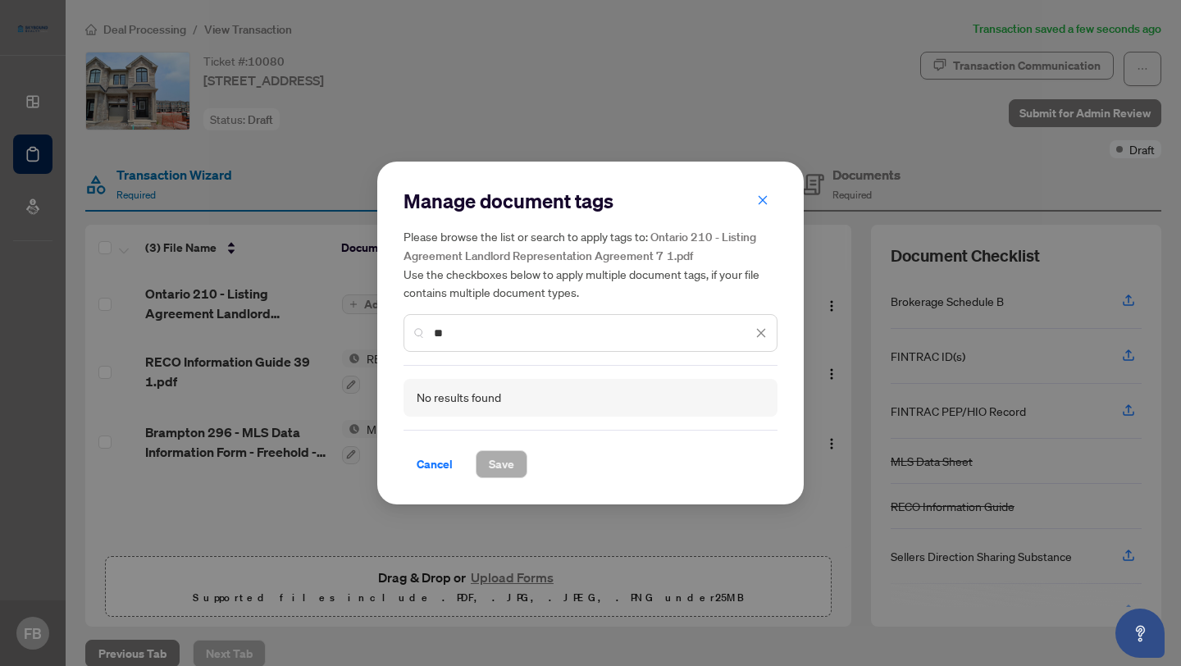
type input "*"
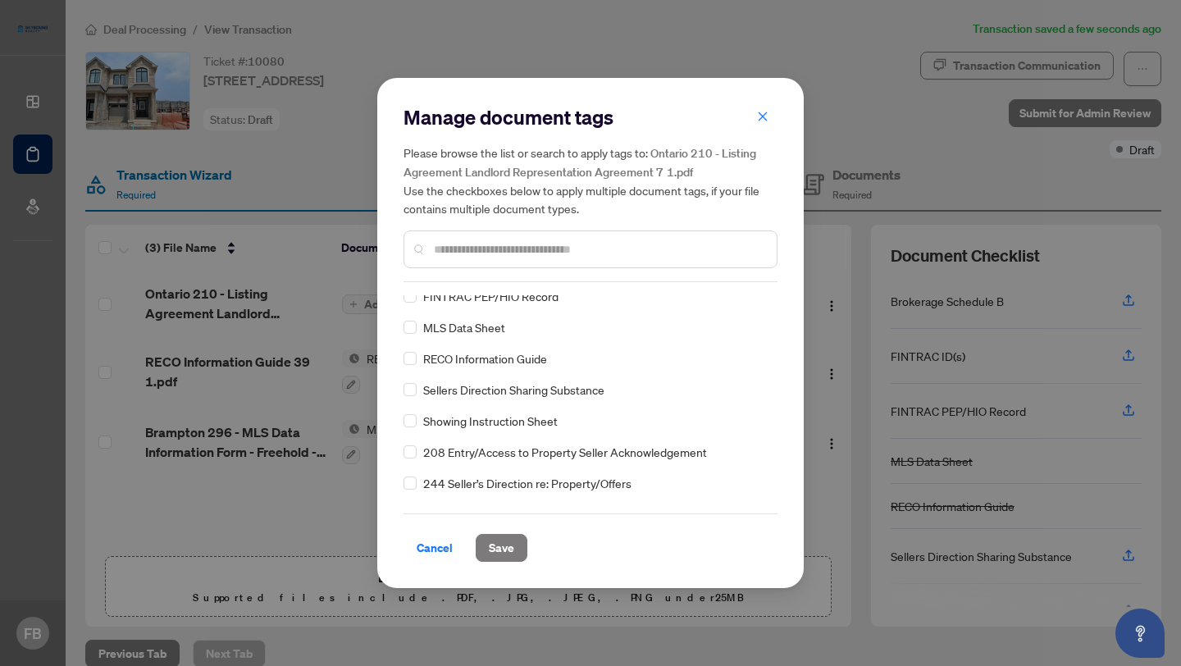
scroll to position [0, 0]
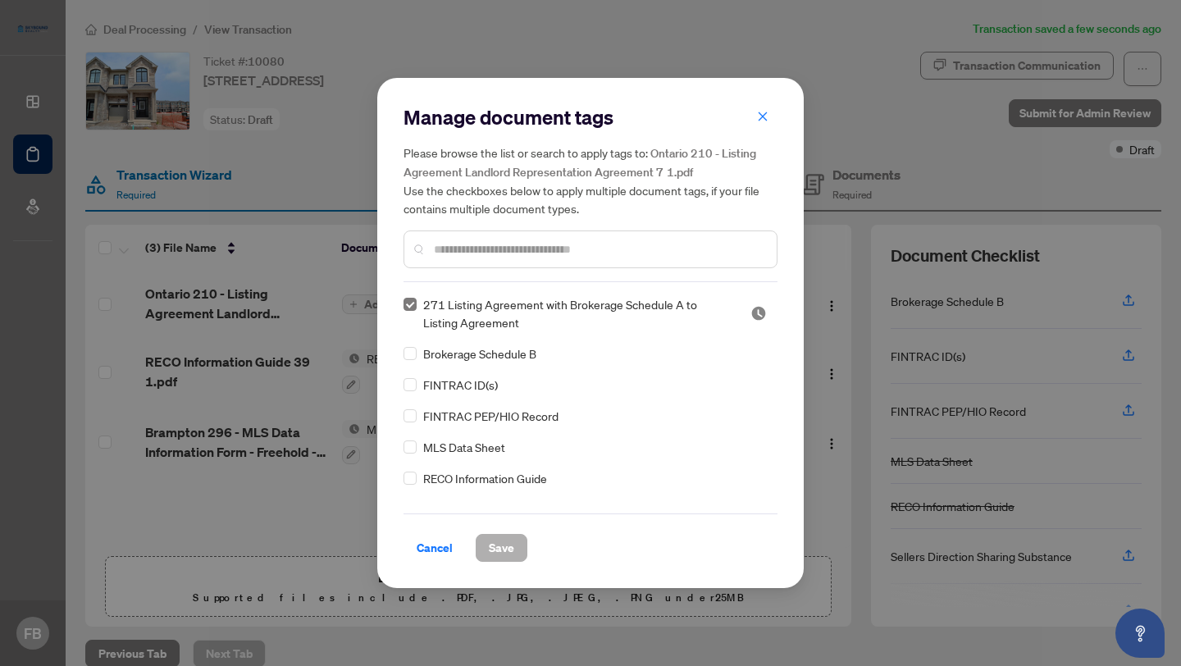
click at [494, 548] on span "Save" at bounding box center [501, 548] width 25 height 26
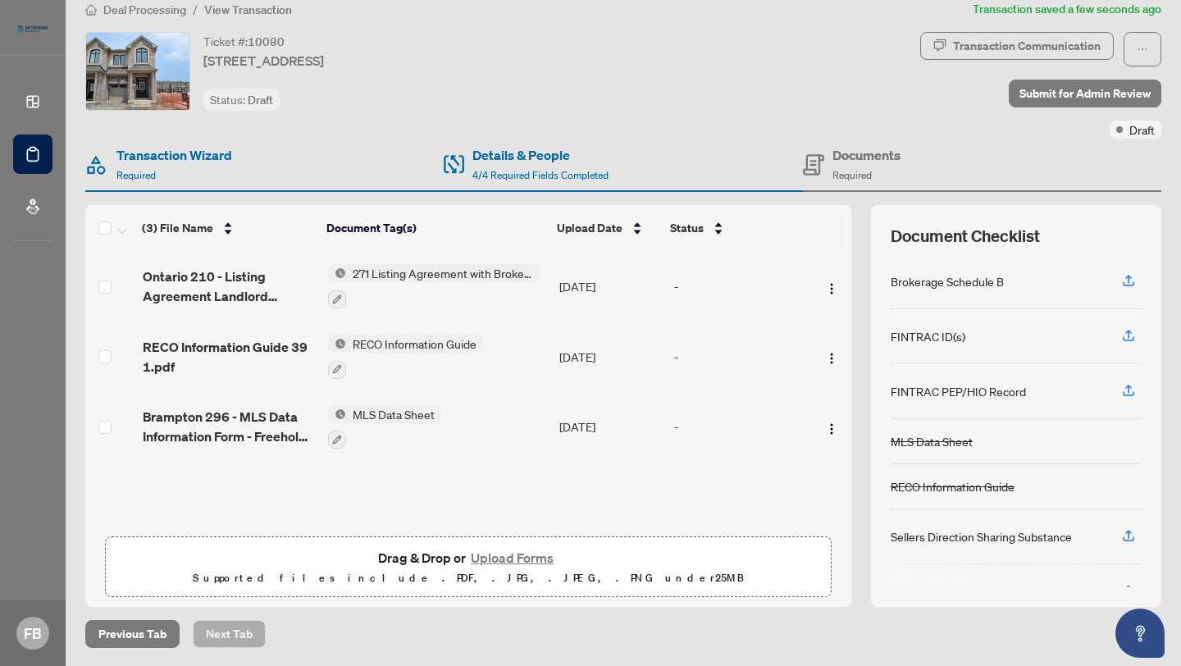
click at [427, 483] on div "Ontario 210 - Listing Agreement Landlord Representation Agreement 7 1.pdf 271 L…" at bounding box center [468, 389] width 766 height 277
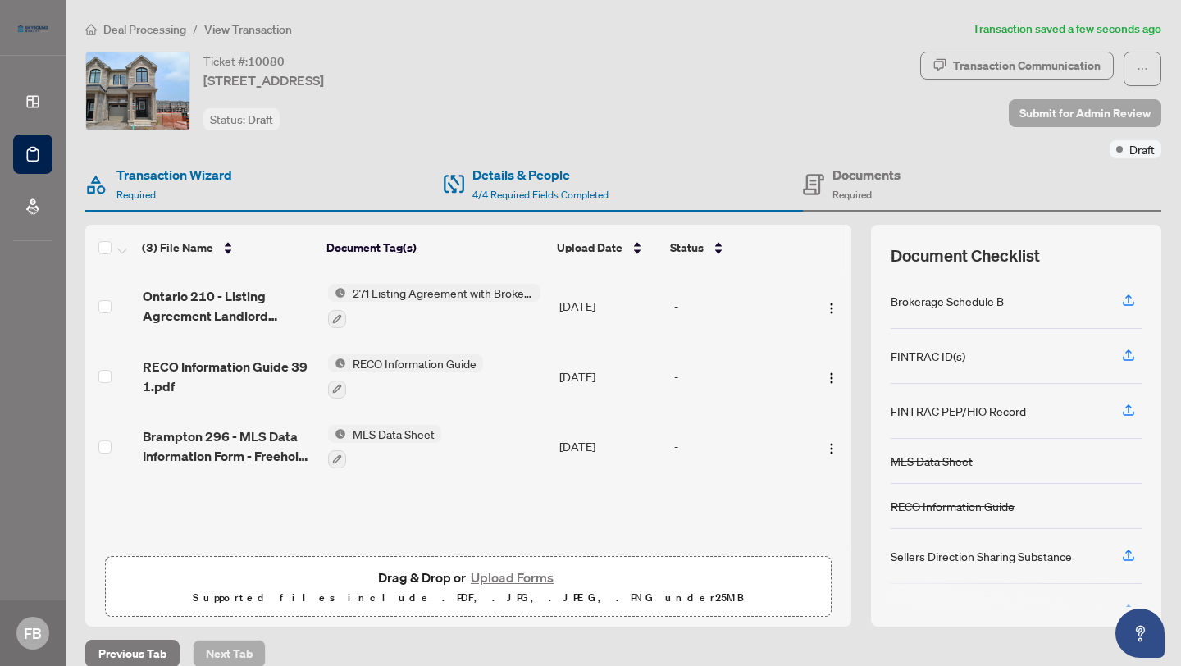
click at [1087, 108] on span "Submit for Admin Review" at bounding box center [1085, 113] width 131 height 26
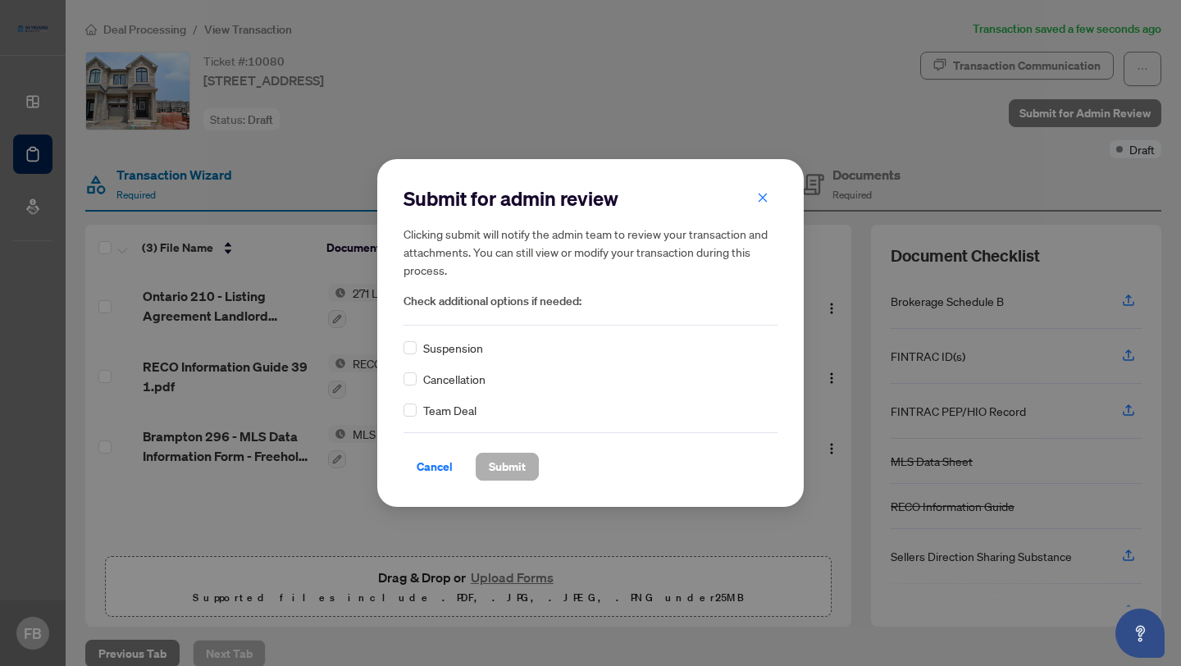
click at [505, 464] on span "Submit" at bounding box center [507, 467] width 37 height 26
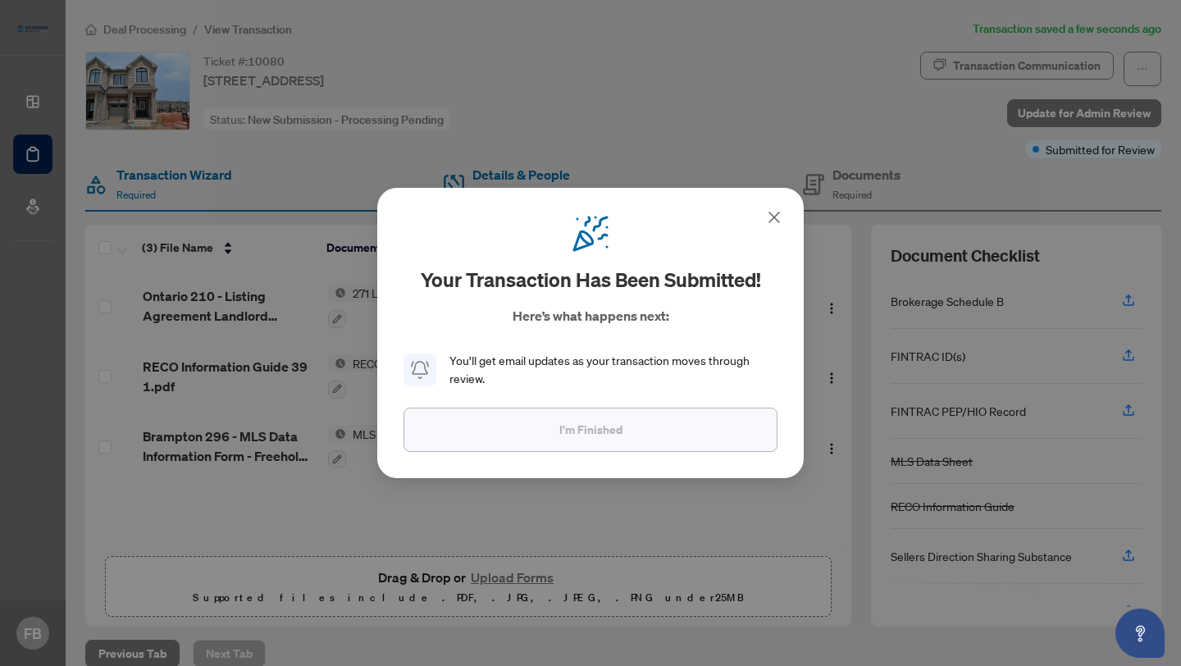
click at [513, 434] on button "I'm Finished" at bounding box center [591, 430] width 374 height 44
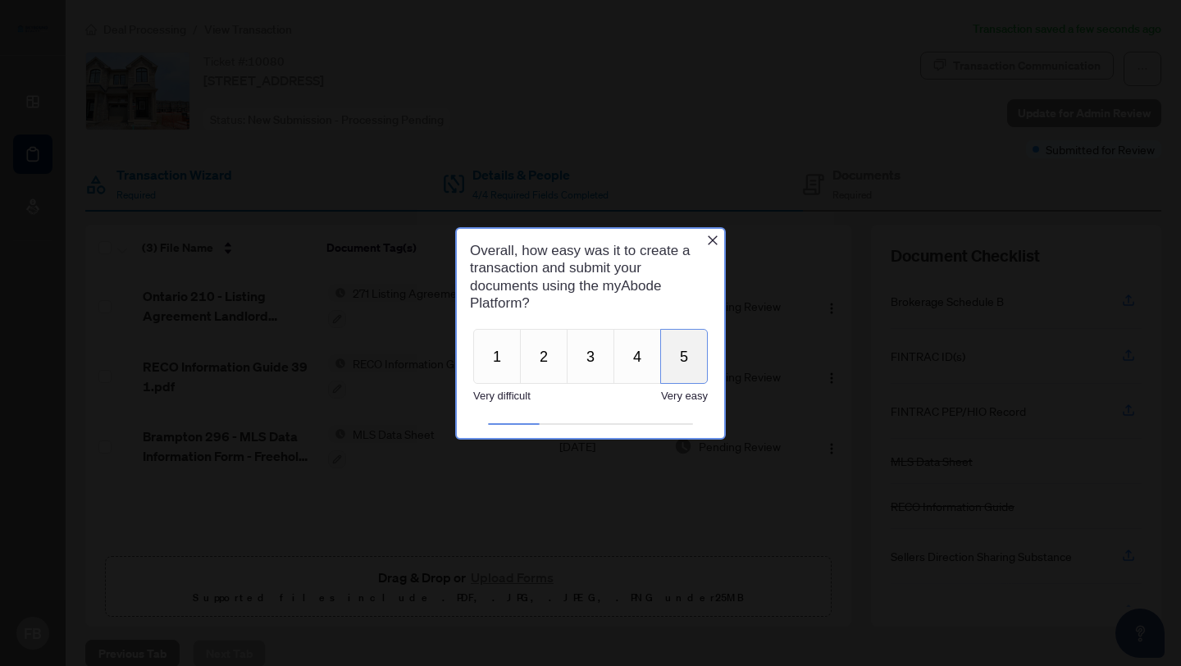
click at [678, 359] on button "5" at bounding box center [684, 355] width 48 height 55
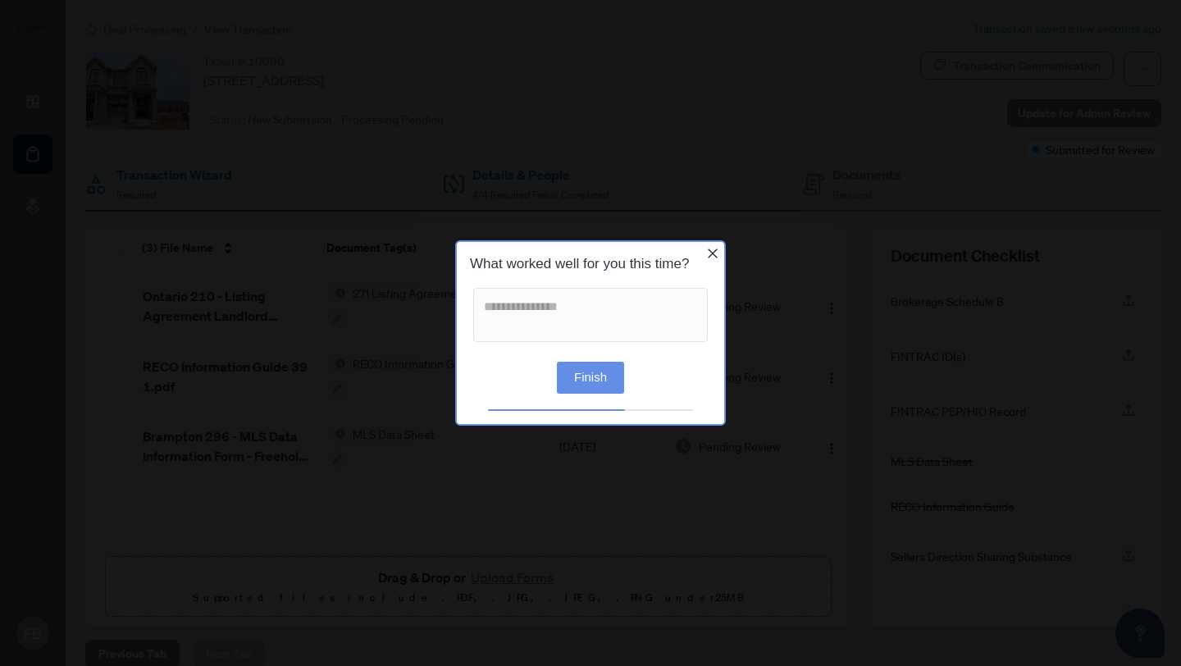
click at [587, 383] on button "Finish" at bounding box center [590, 378] width 67 height 32
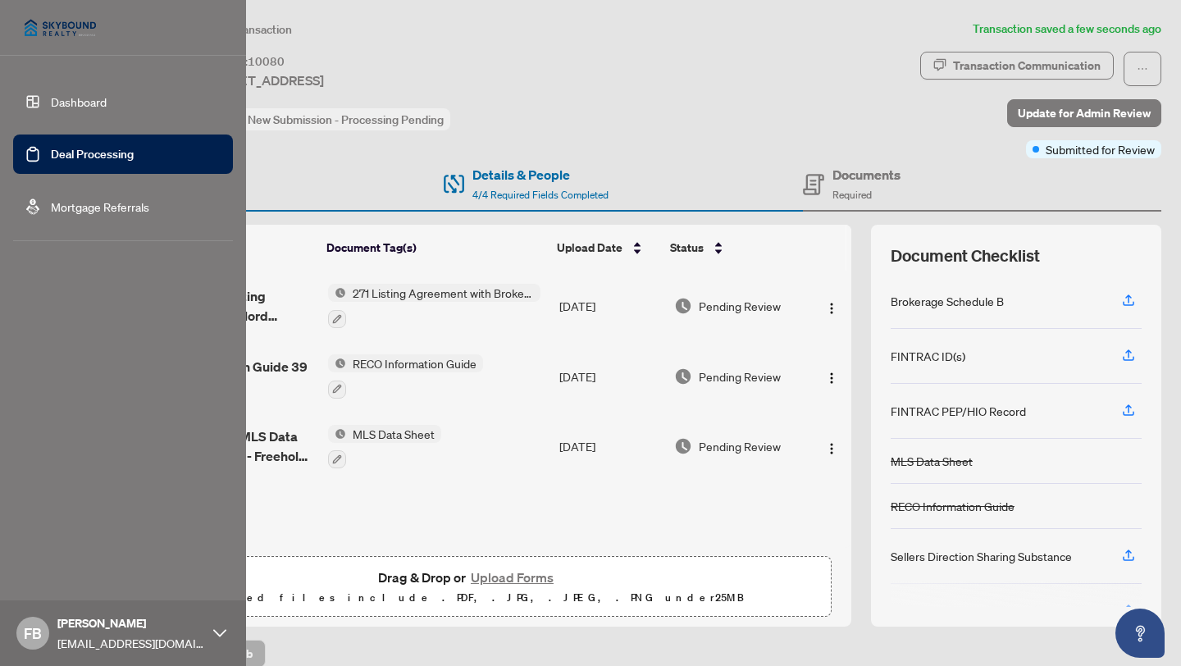
click at [72, 98] on link "Dashboard" at bounding box center [79, 101] width 56 height 15
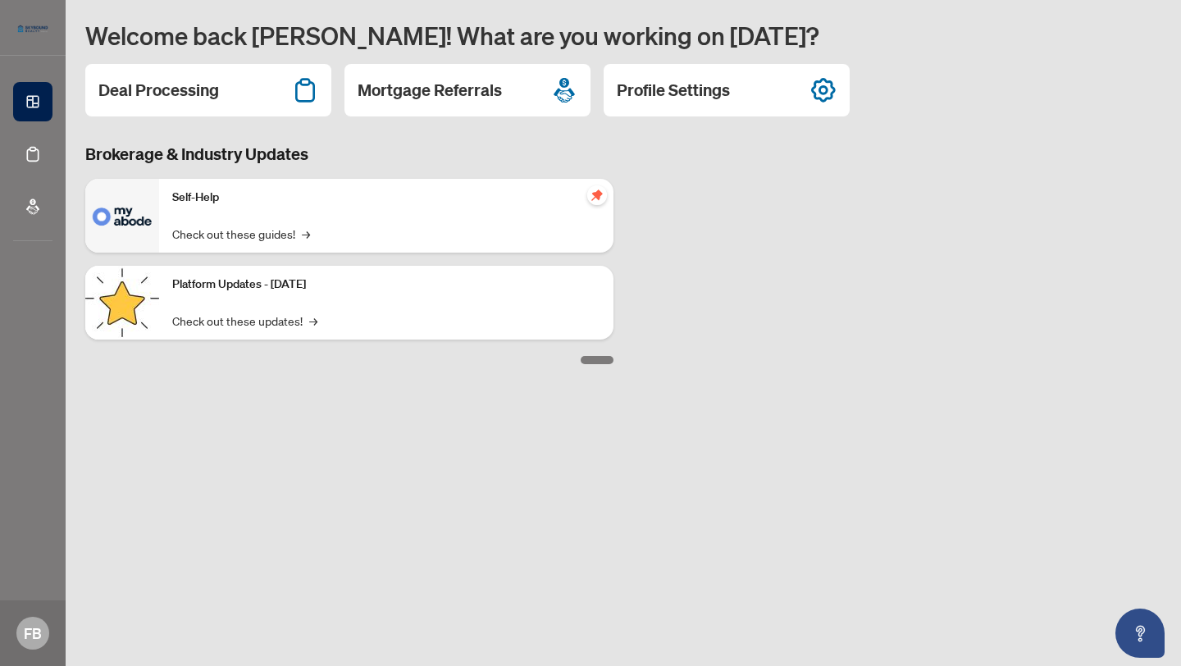
click at [833, 346] on div "Brokerage & Industry Updates Self-Help Check out these guides! → Platform Updat…" at bounding box center [623, 254] width 1096 height 222
click at [207, 96] on h2 "Deal Processing" at bounding box center [158, 90] width 121 height 23
